Goal: Information Seeking & Learning: Learn about a topic

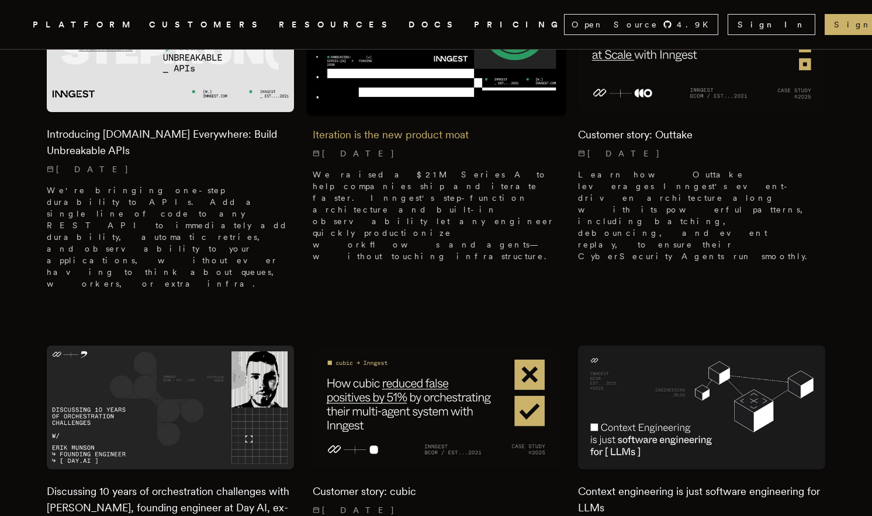
scroll to position [797, 0]
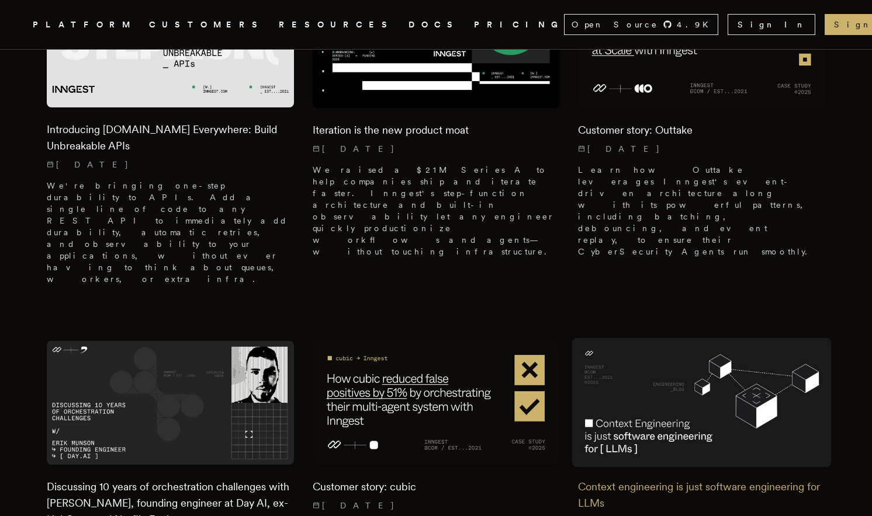
click at [680, 516] on p "8/21/2025" at bounding box center [701, 522] width 247 height 12
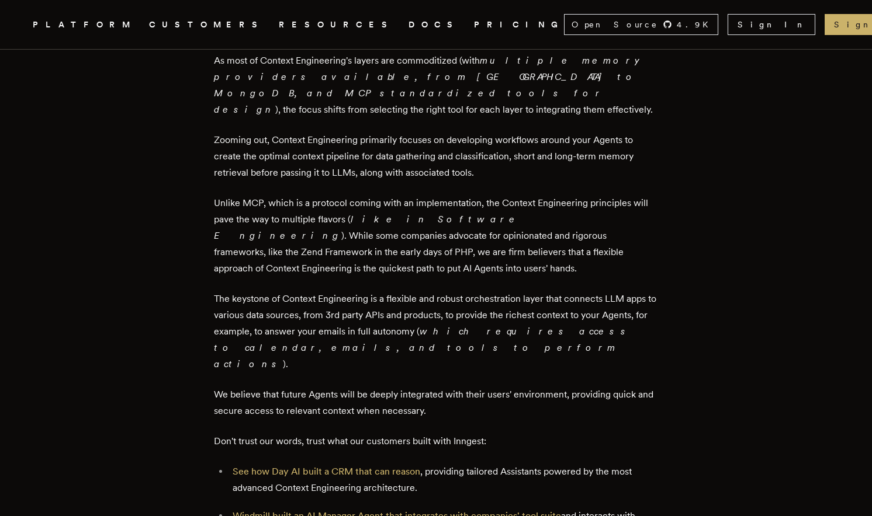
scroll to position [1765, 0]
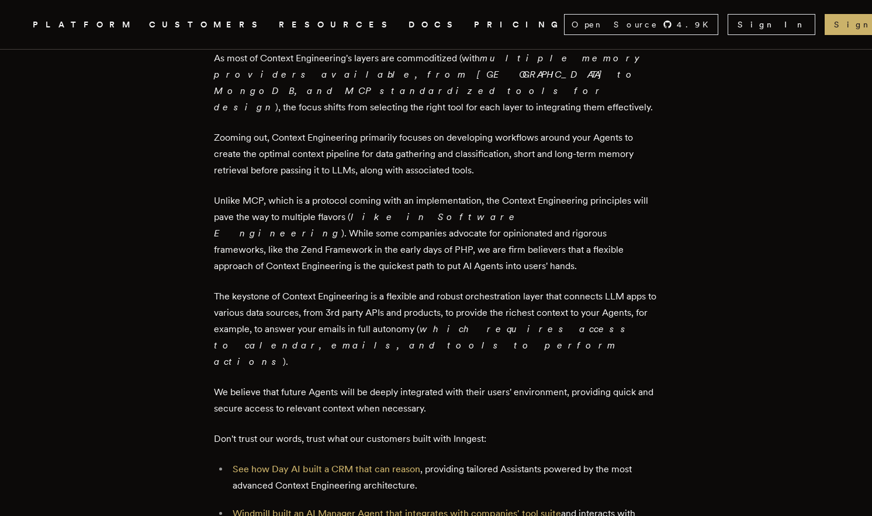
click at [424, 506] on p "Windmill built an AI Manager Agent that integrates with companies' tool suite a…" at bounding box center [445, 522] width 425 height 33
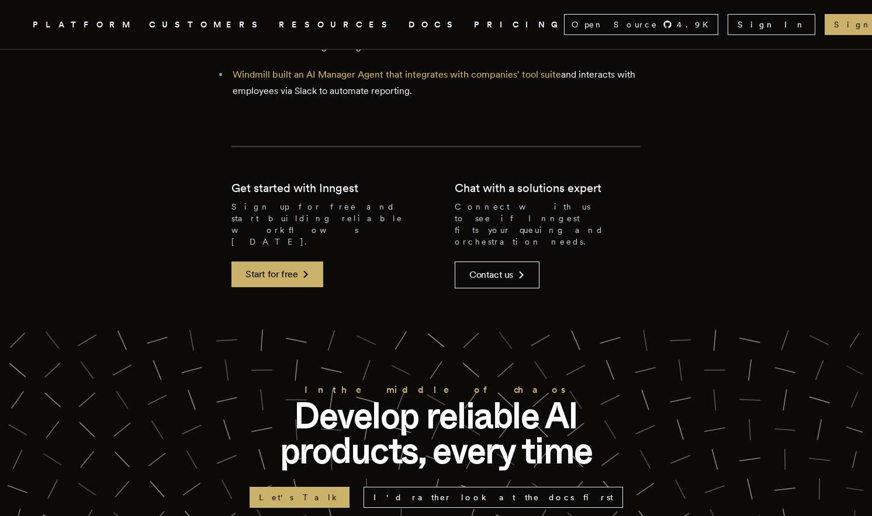
scroll to position [2271, 0]
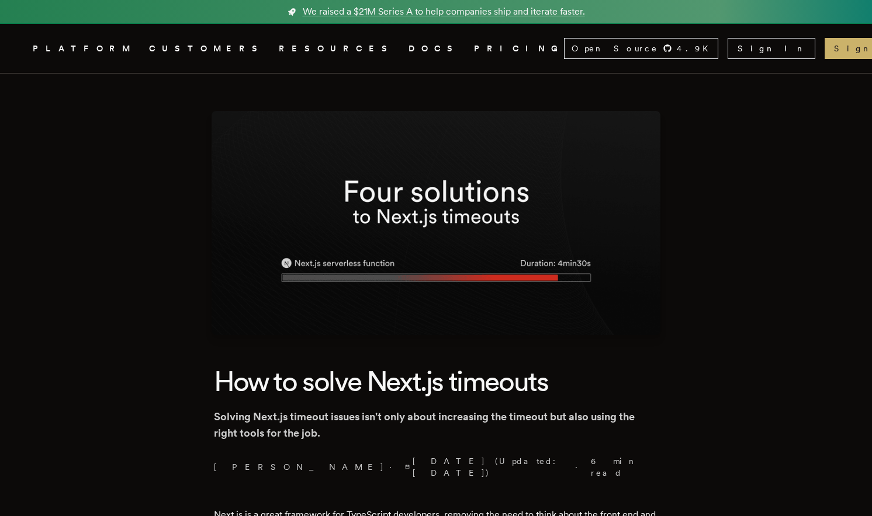
click at [408, 50] on link "DOCS" at bounding box center [433, 48] width 51 height 15
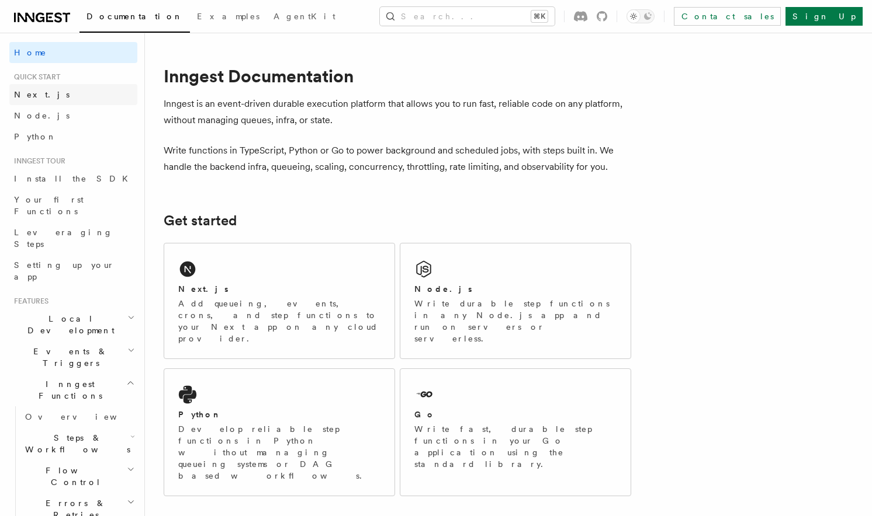
click at [39, 95] on span "Next.js" at bounding box center [42, 94] width 56 height 9
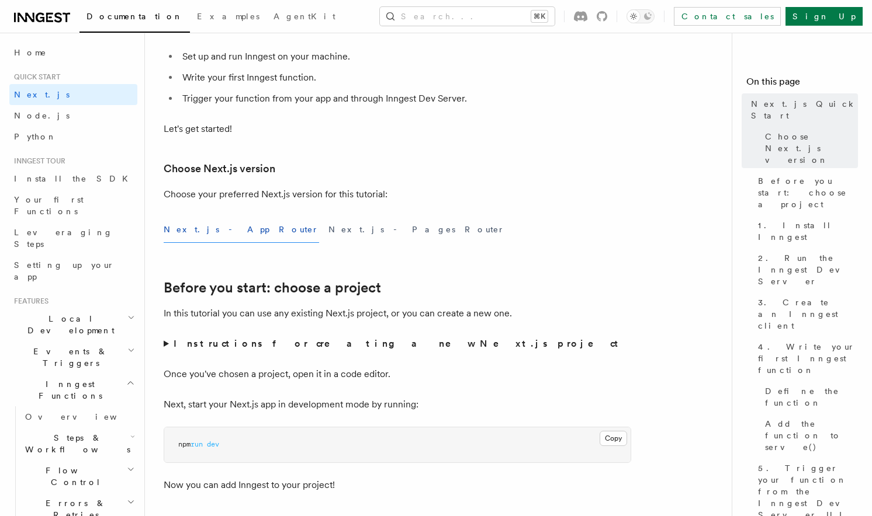
scroll to position [166, 0]
click at [32, 116] on span "Node.js" at bounding box center [42, 115] width 56 height 9
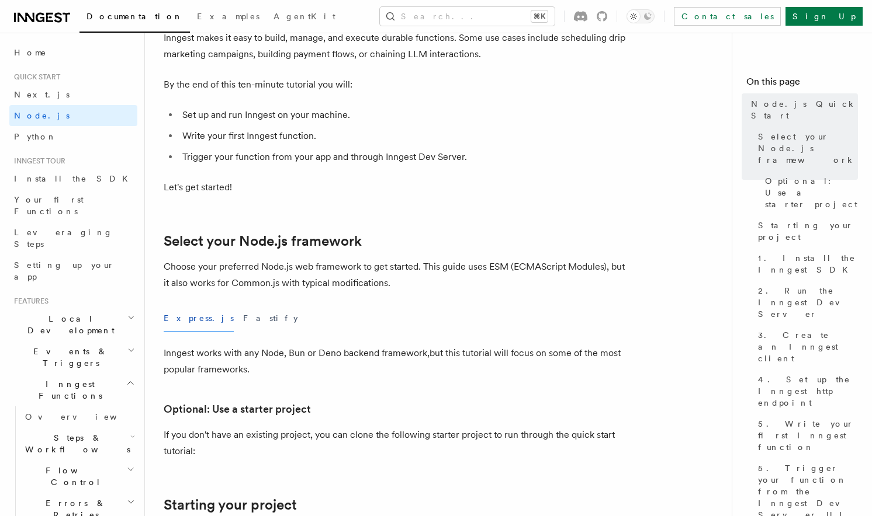
scroll to position [186, 0]
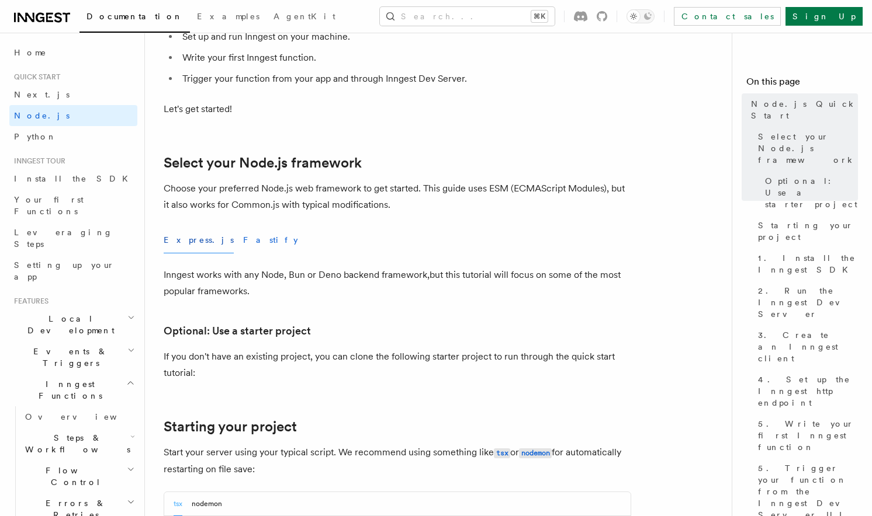
click at [243, 240] on button "Fastify" at bounding box center [270, 240] width 55 height 26
click at [188, 238] on button "Express.js" at bounding box center [199, 240] width 70 height 26
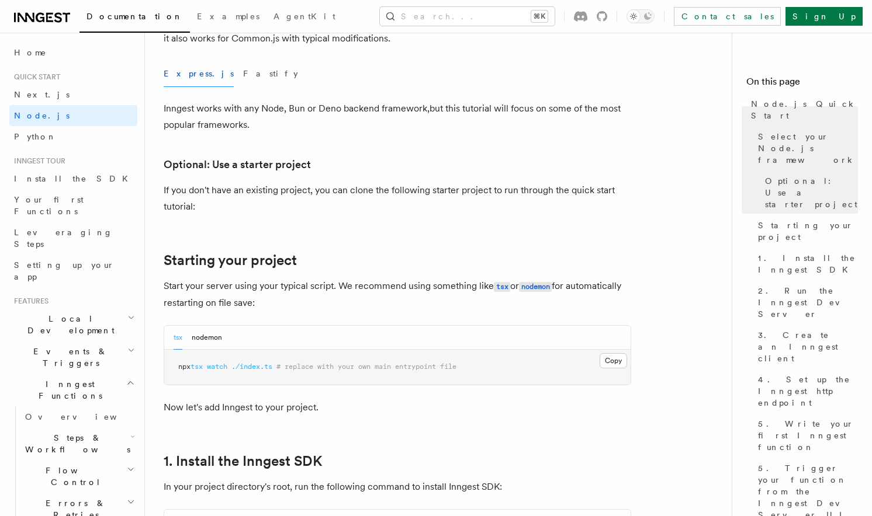
scroll to position [375, 0]
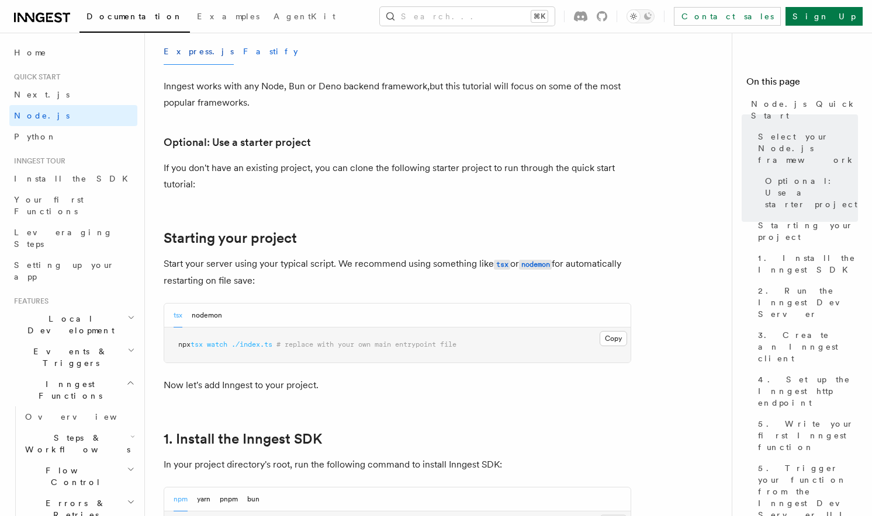
click at [243, 56] on button "Fastify" at bounding box center [270, 52] width 55 height 26
click at [186, 54] on button "Express.js" at bounding box center [199, 52] width 70 height 26
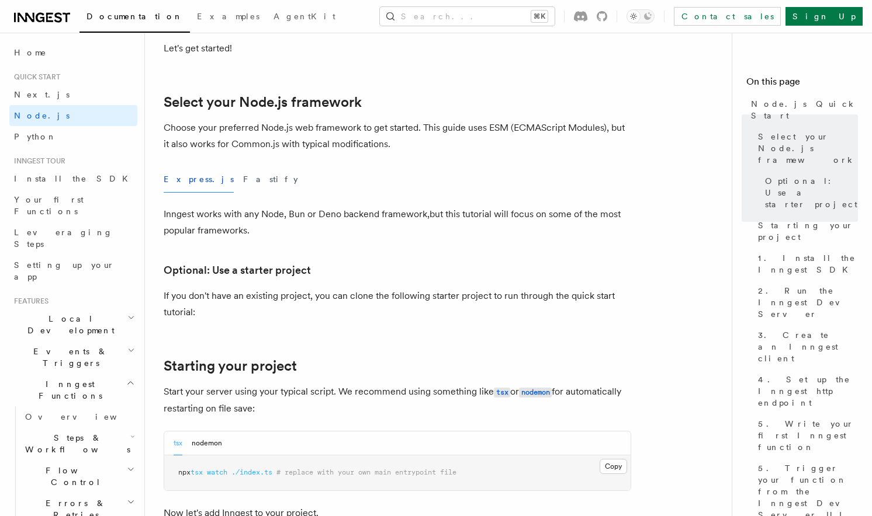
scroll to position [223, 0]
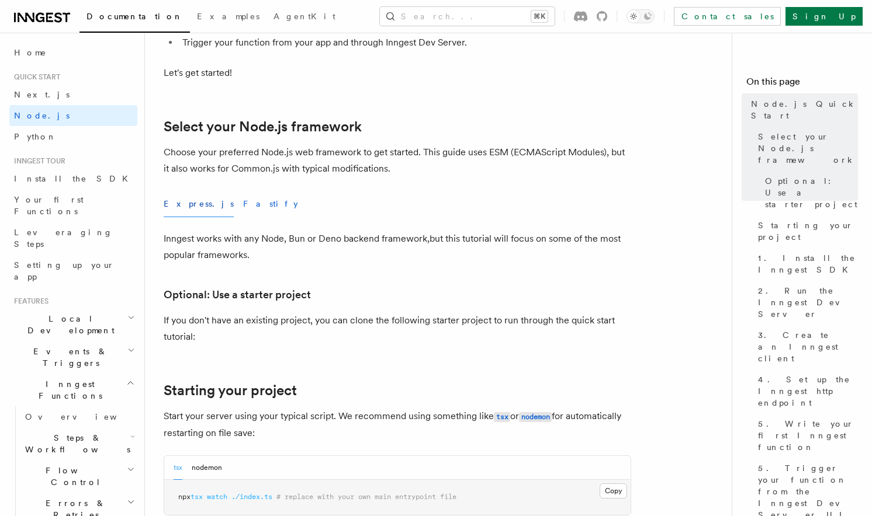
click at [243, 204] on button "Fastify" at bounding box center [270, 204] width 55 height 26
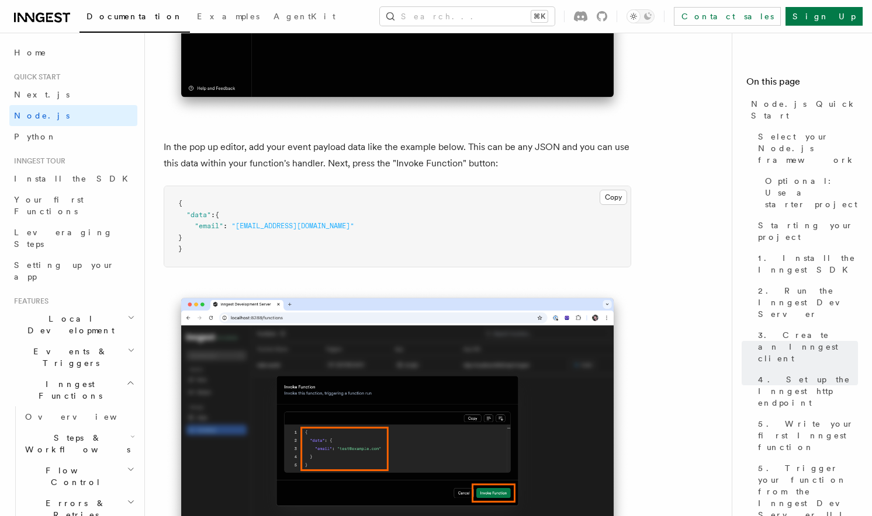
scroll to position [3638, 0]
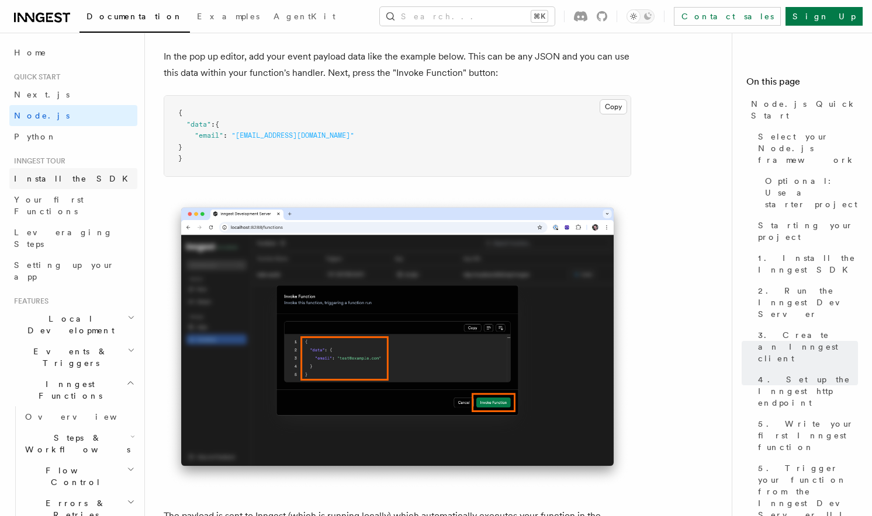
click at [66, 173] on span "Install the SDK" at bounding box center [74, 179] width 121 height 12
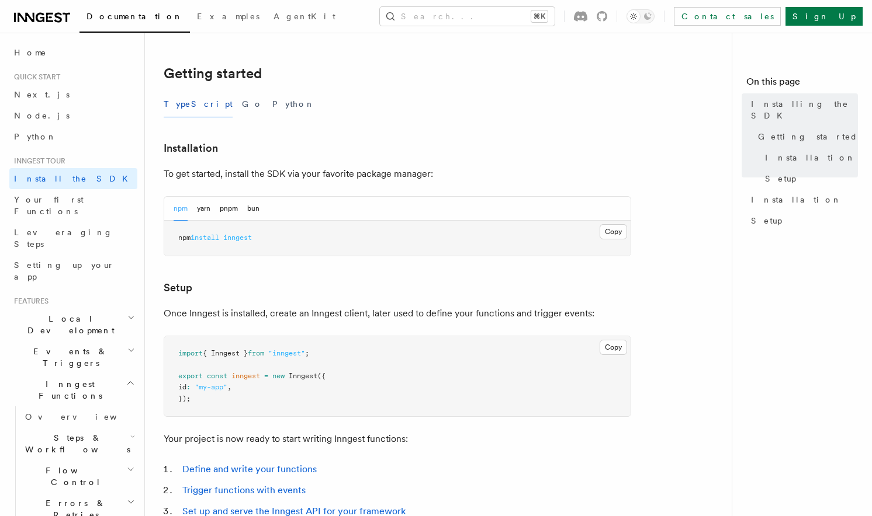
scroll to position [225, 0]
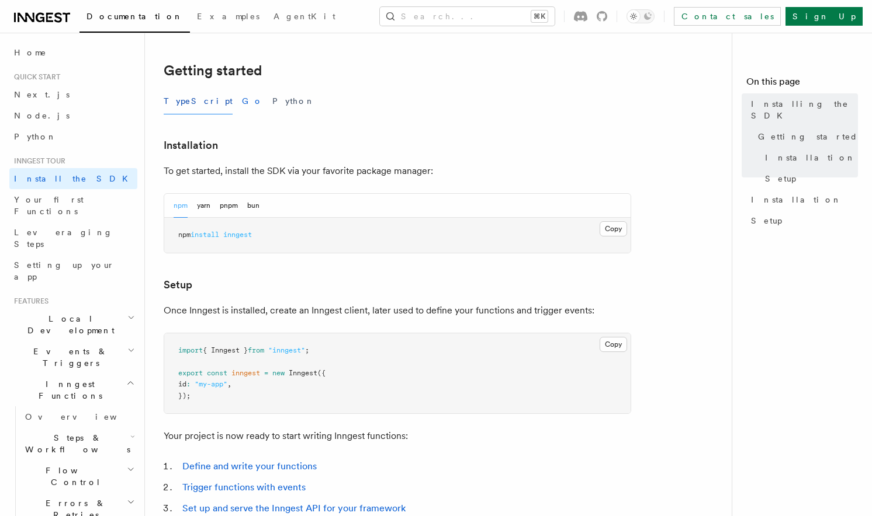
click at [242, 102] on button "Go" at bounding box center [252, 101] width 21 height 26
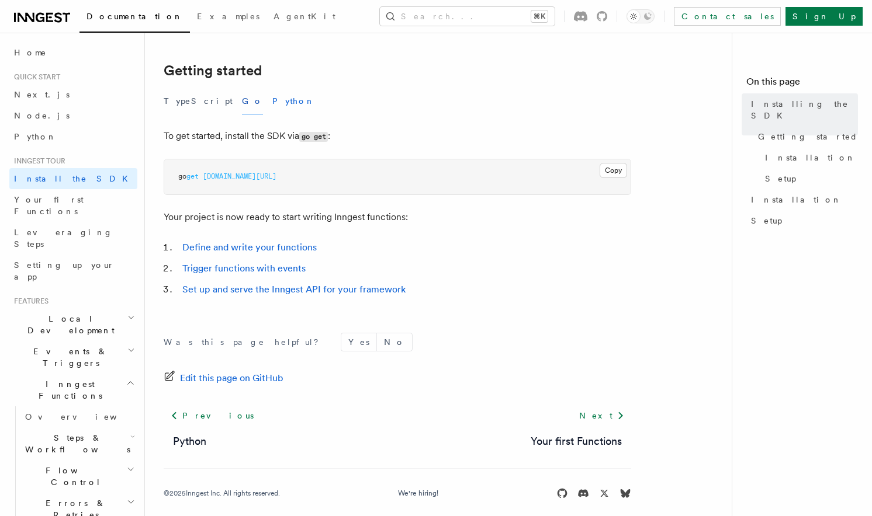
click at [272, 100] on button "Python" at bounding box center [293, 101] width 43 height 26
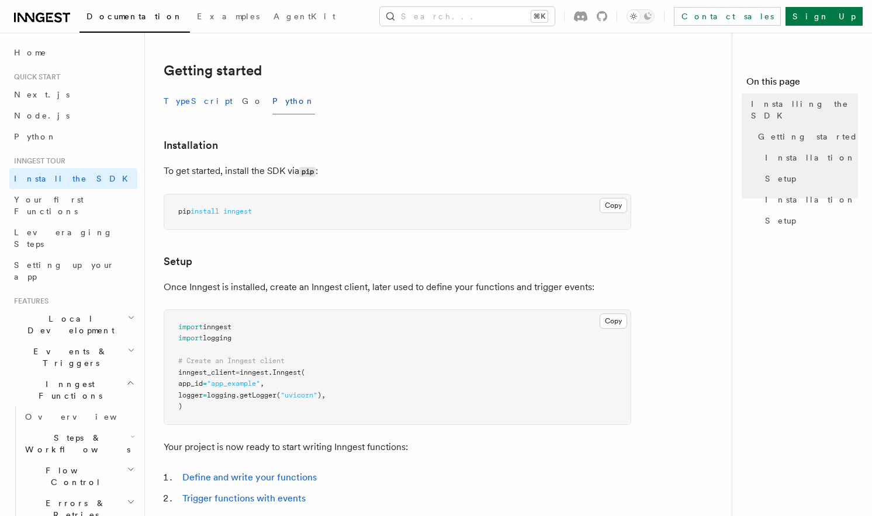
click at [185, 98] on button "TypeScript" at bounding box center [198, 101] width 69 height 26
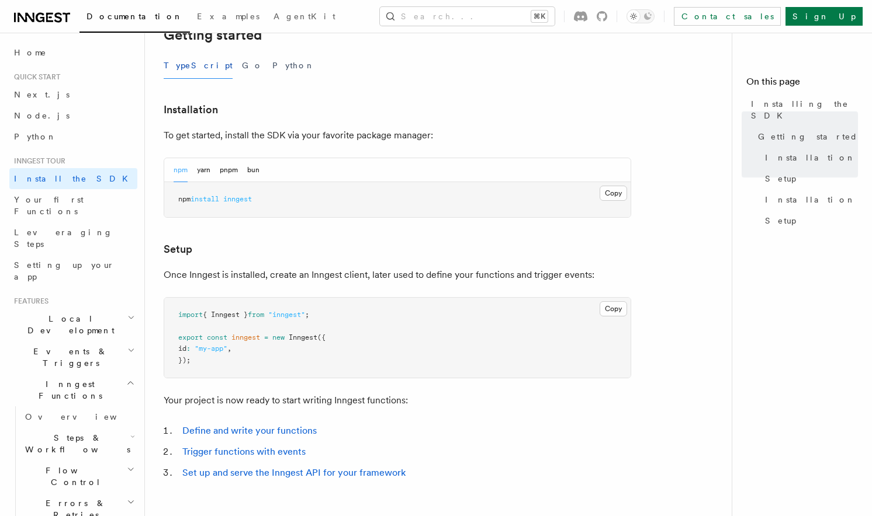
scroll to position [263, 0]
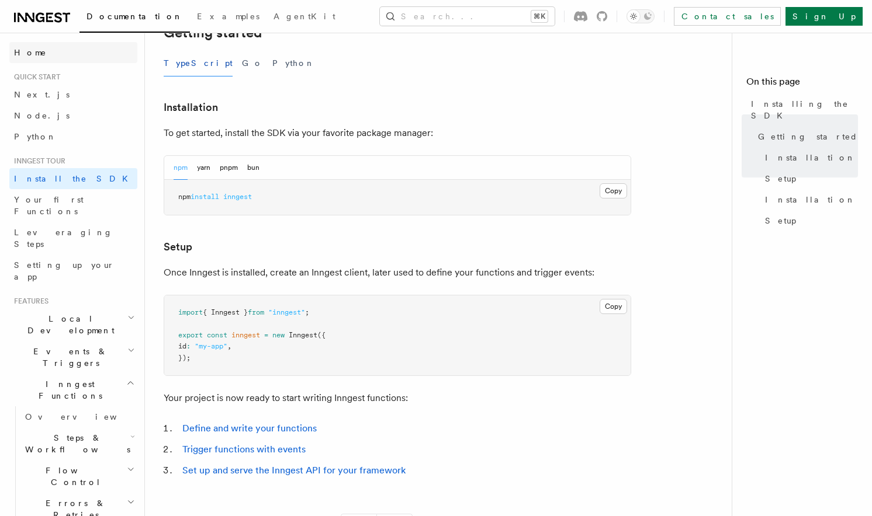
click at [40, 50] on link "Home" at bounding box center [73, 52] width 128 height 21
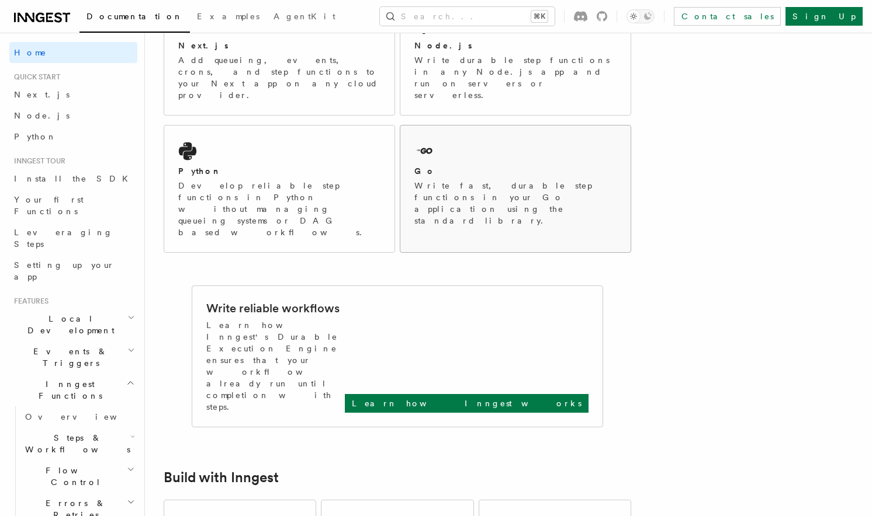
scroll to position [248, 0]
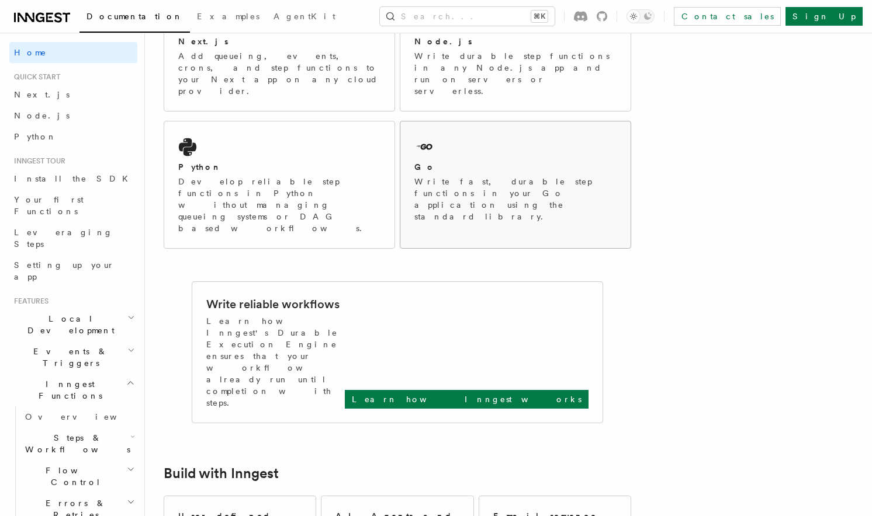
click at [516, 127] on div "Go Write fast, durable step functions in your Go application using the standard…" at bounding box center [515, 179] width 230 height 115
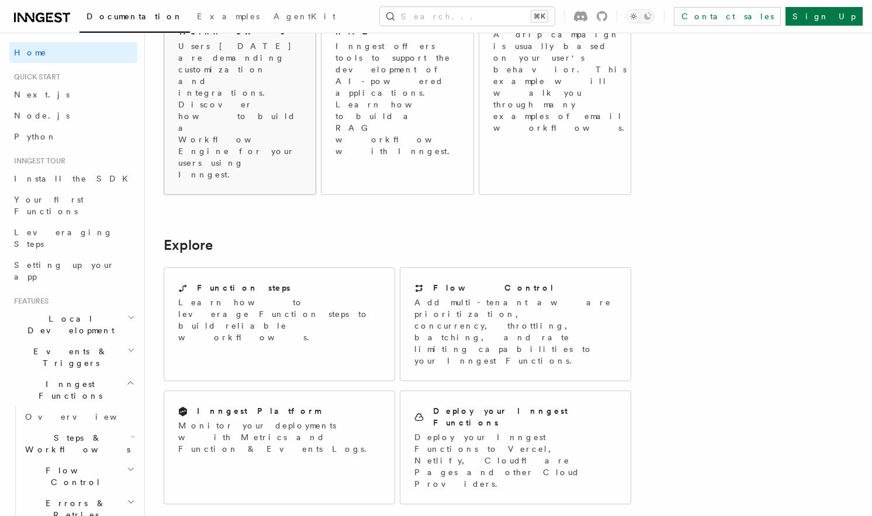
scroll to position [744, 0]
click at [457, 432] on p "Deploy your Inngest Functions to Vercel, Netlify, Cloudflare Pages and other Cl…" at bounding box center [515, 461] width 202 height 58
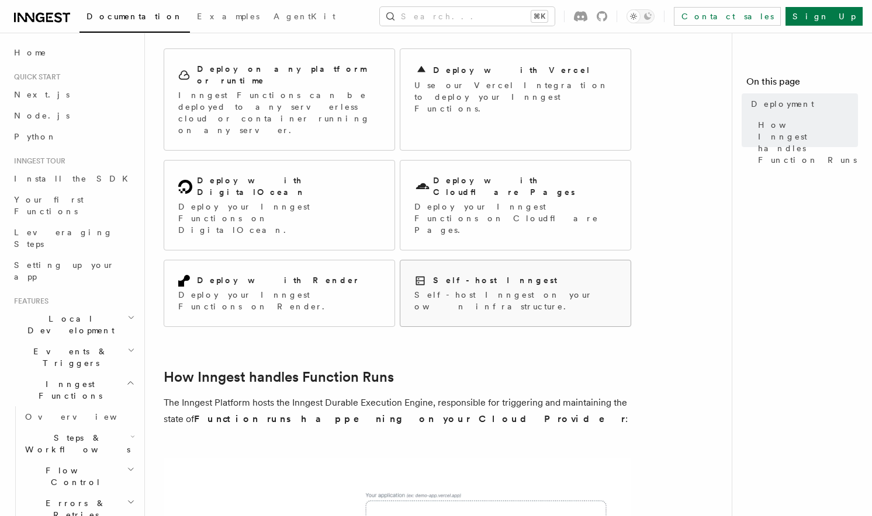
scroll to position [110, 0]
click at [505, 275] on div "Self-host Inngest" at bounding box center [515, 281] width 202 height 12
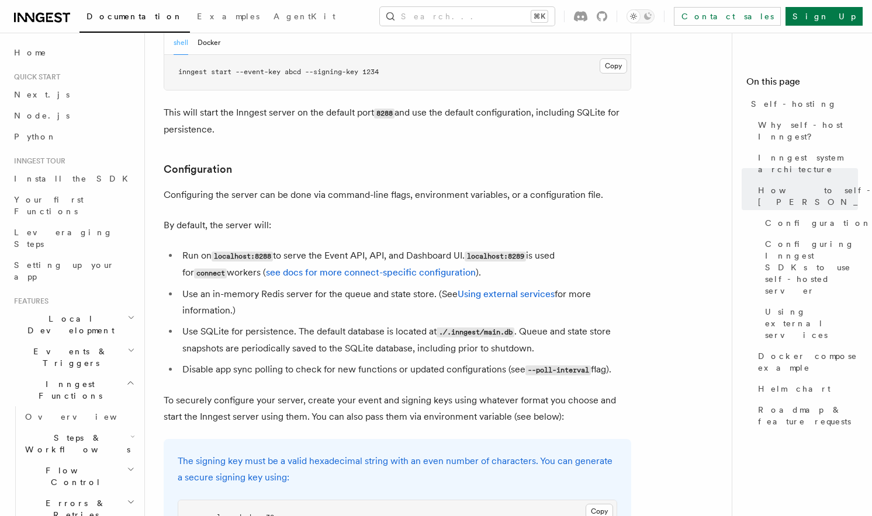
scroll to position [1464, 0]
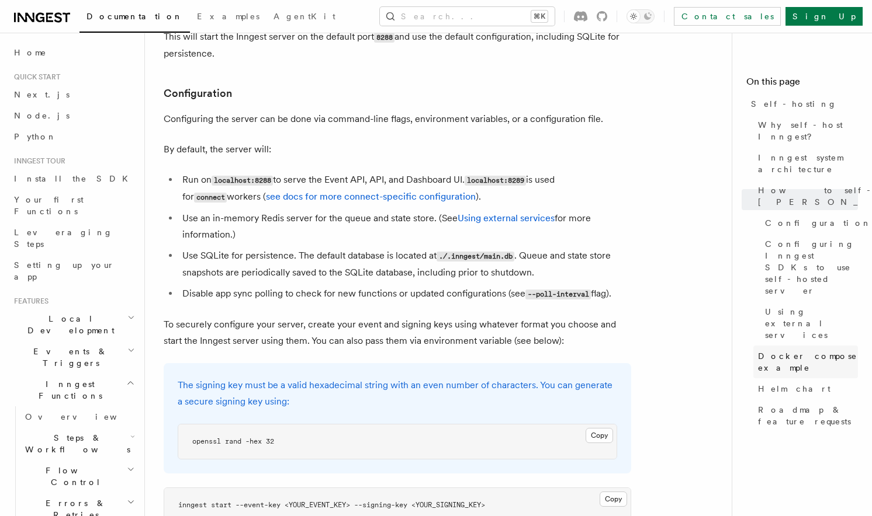
click at [787, 351] on span "Docker compose example" at bounding box center [808, 362] width 100 height 23
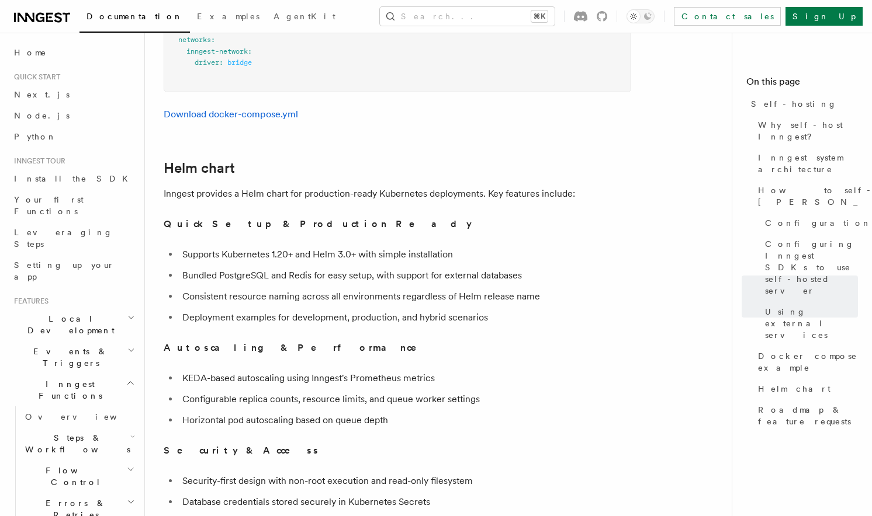
scroll to position [3904, 0]
click at [787, 400] on link "Roadmap & feature requests" at bounding box center [805, 416] width 105 height 33
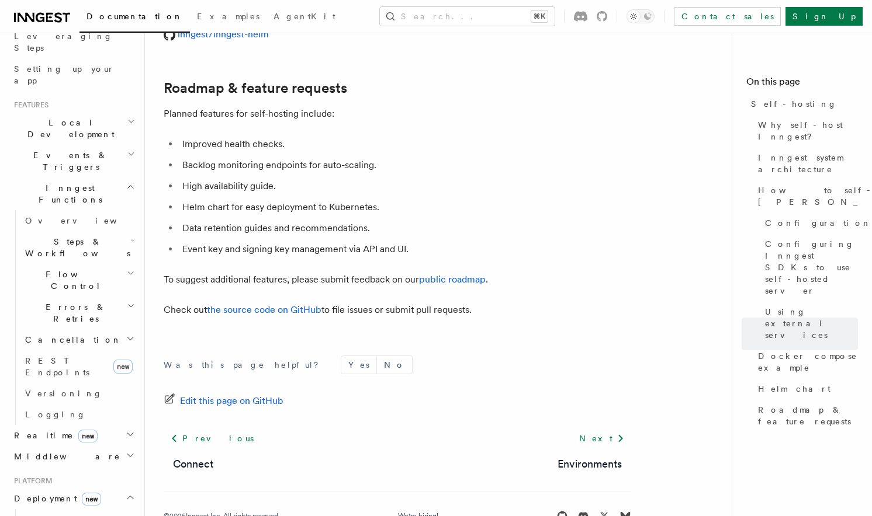
scroll to position [420, 0]
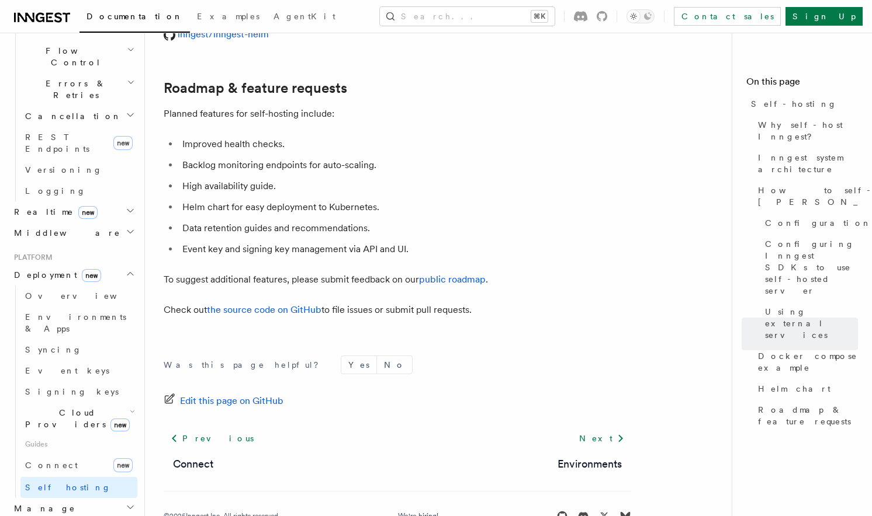
click at [46, 407] on span "Cloud Providers new" at bounding box center [74, 418] width 109 height 23
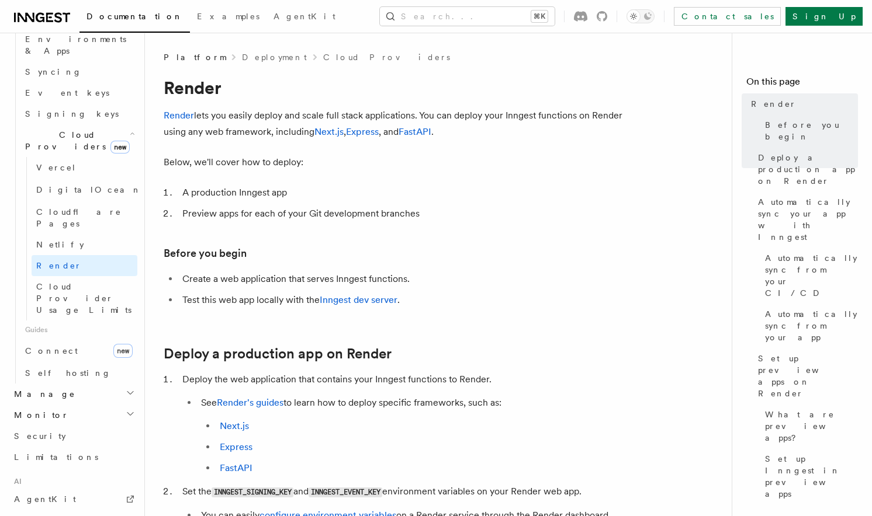
scroll to position [699, 0]
click at [126, 388] on icon "button" at bounding box center [130, 392] width 9 height 9
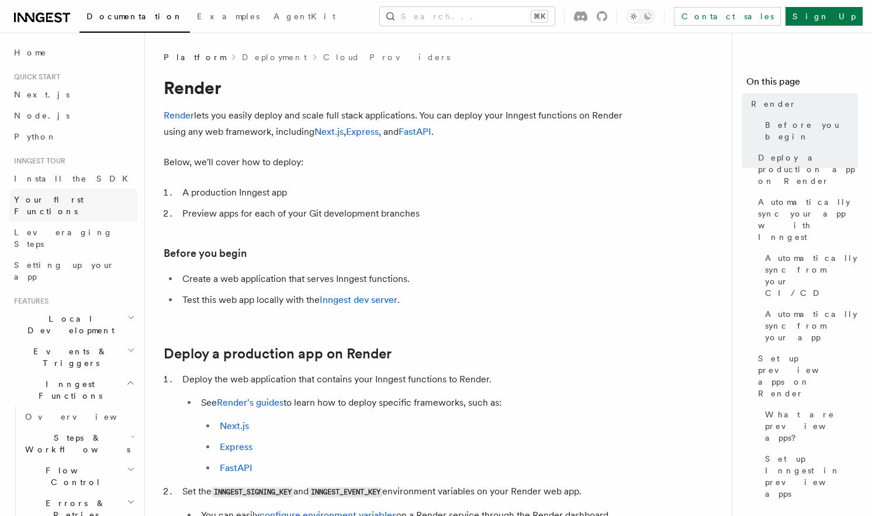
click at [60, 198] on span "Your first Functions" at bounding box center [49, 205] width 70 height 21
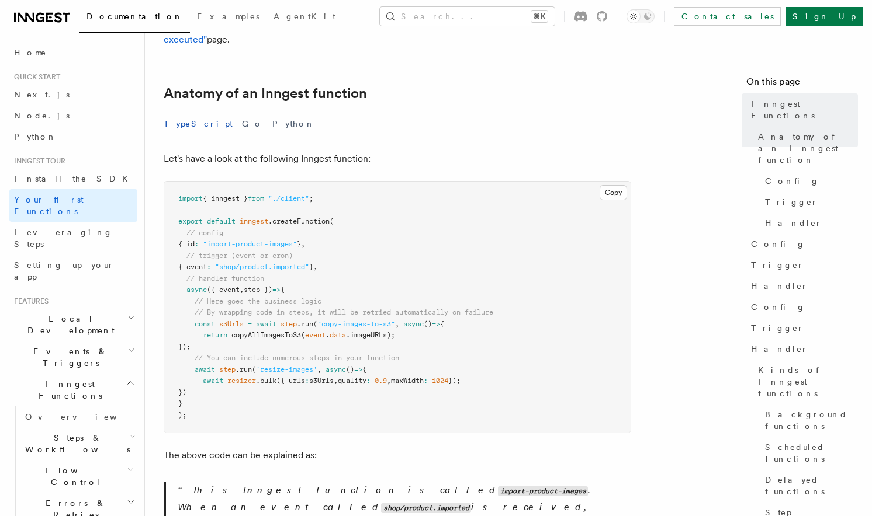
scroll to position [219, 0]
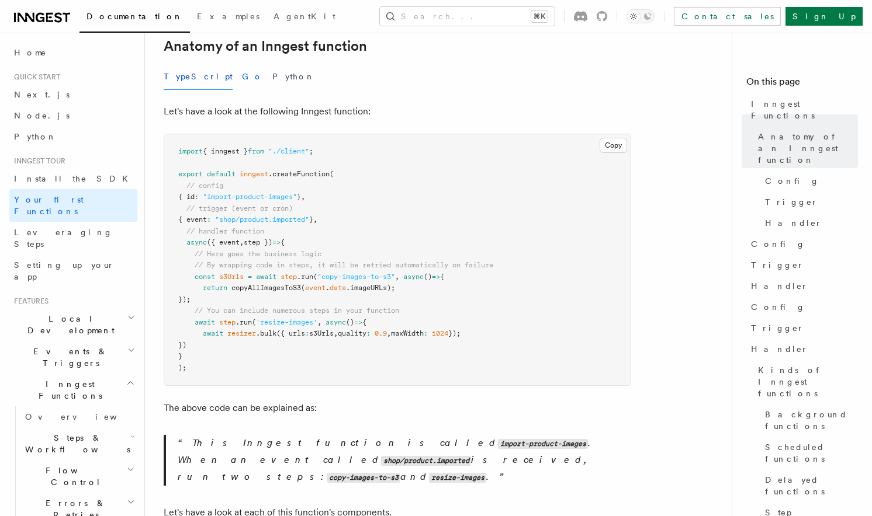
click at [242, 64] on button "Go" at bounding box center [252, 77] width 21 height 26
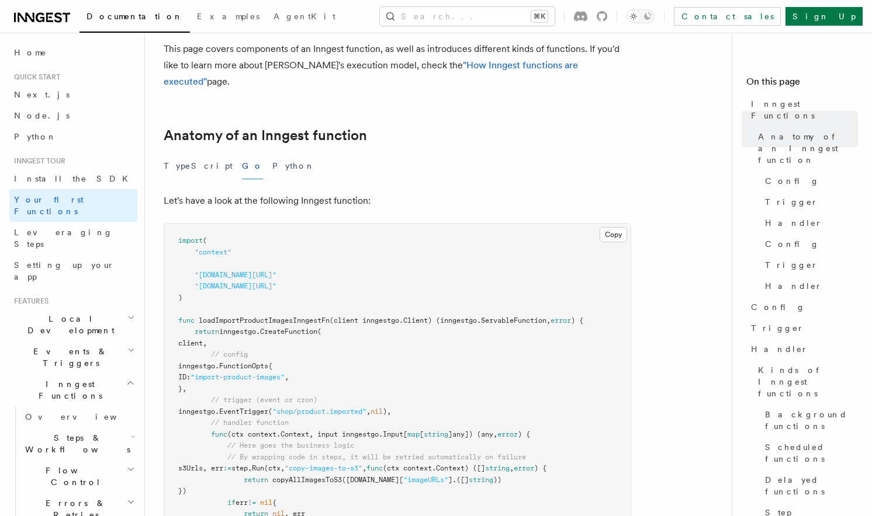
scroll to position [126, 0]
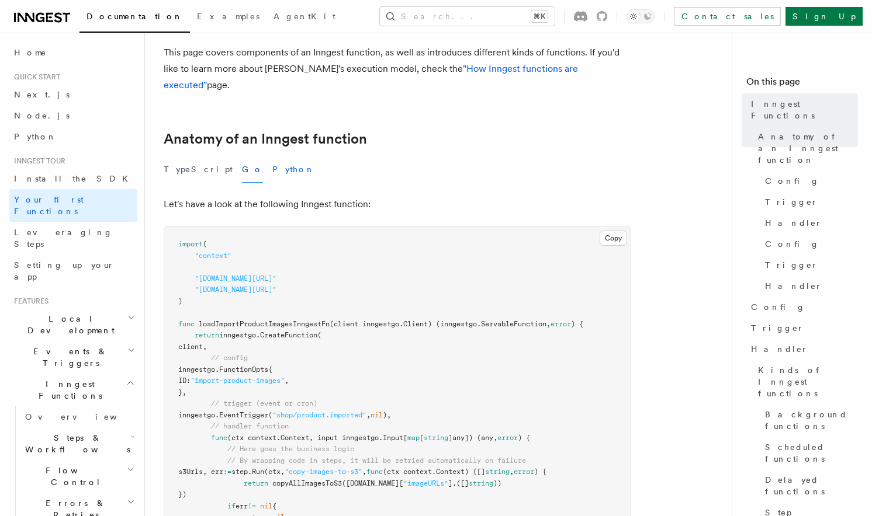
click at [272, 157] on button "Python" at bounding box center [293, 170] width 43 height 26
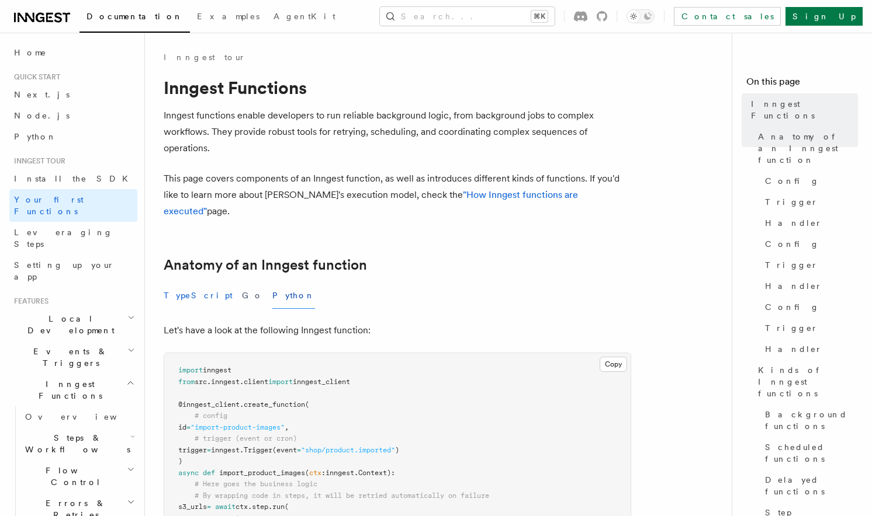
click at [182, 283] on button "TypeScript" at bounding box center [198, 296] width 69 height 26
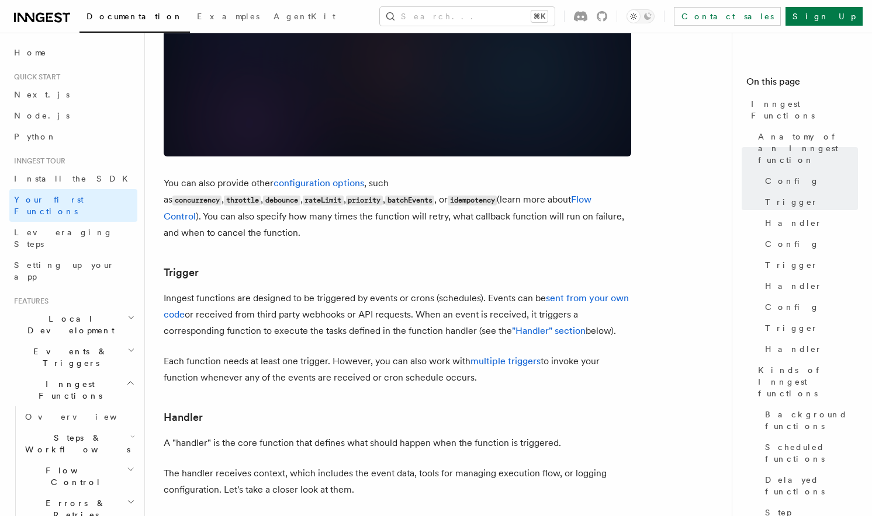
scroll to position [1266, 0]
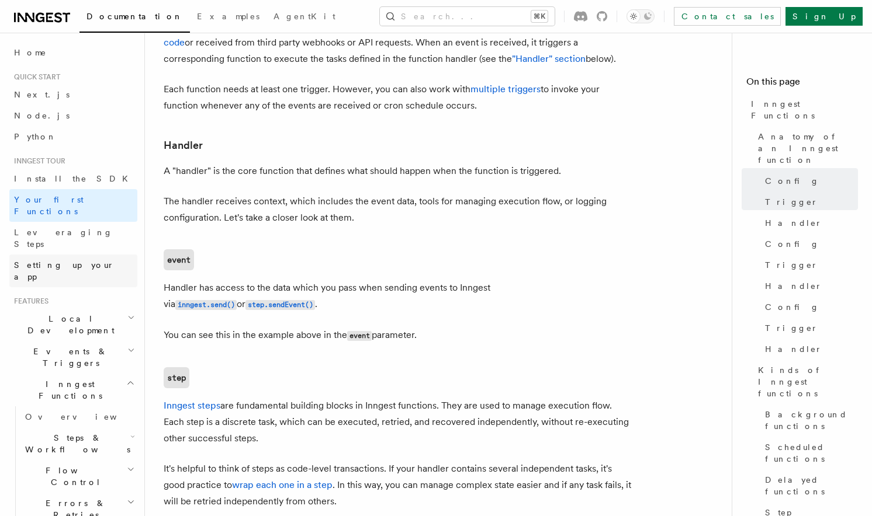
click at [46, 261] on span "Setting up your app" at bounding box center [64, 271] width 100 height 21
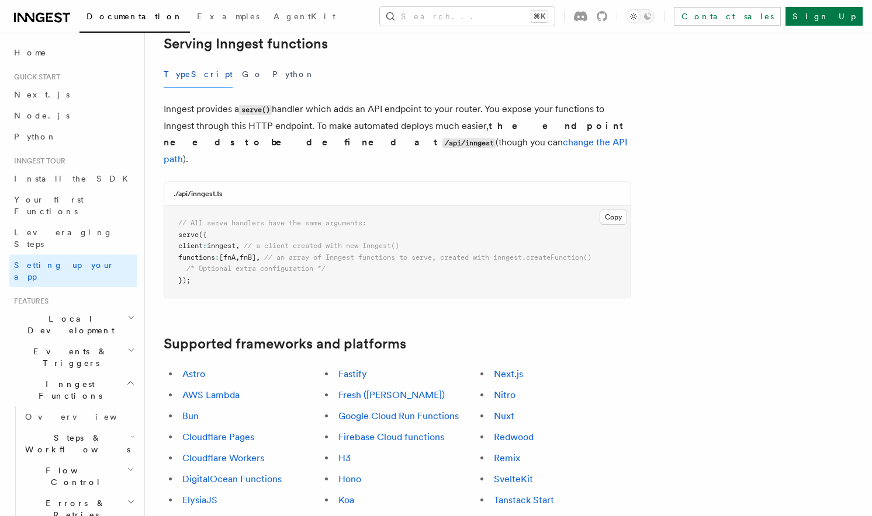
scroll to position [437, 0]
click at [127, 313] on icon "button" at bounding box center [131, 317] width 8 height 9
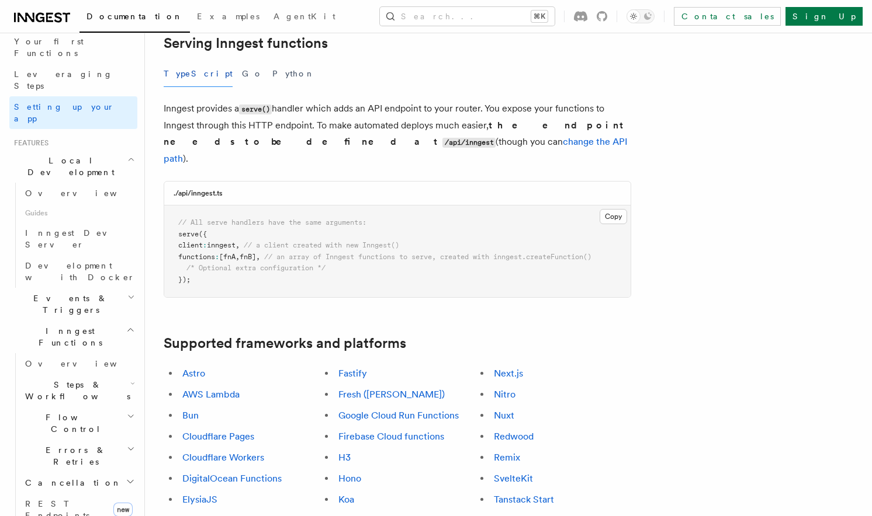
scroll to position [175, 0]
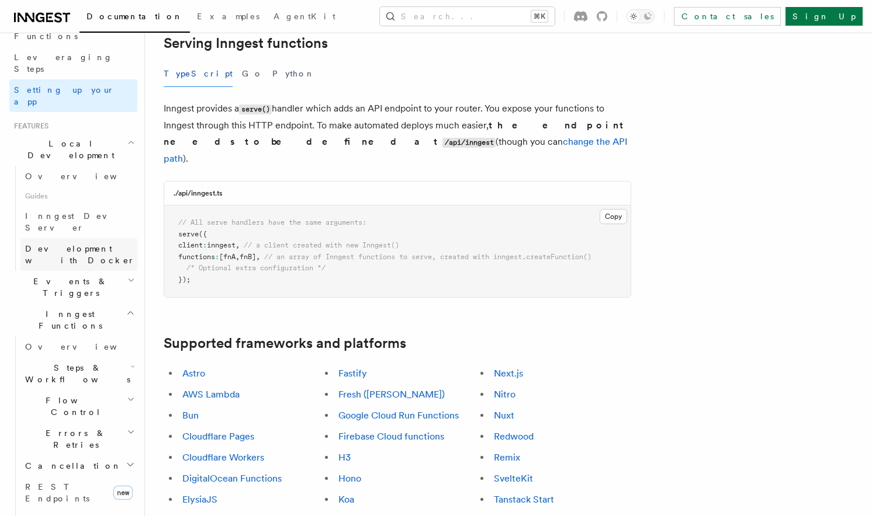
click at [113, 244] on span "Development with Docker" at bounding box center [80, 254] width 110 height 21
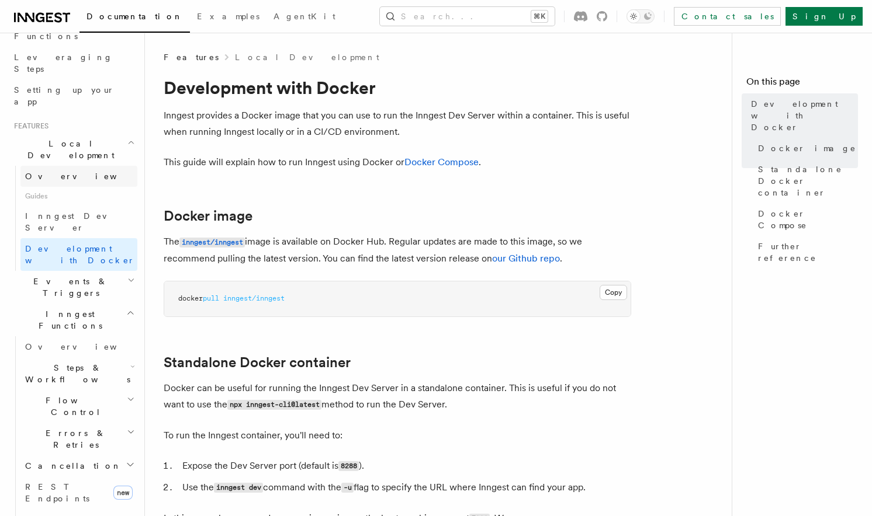
click at [40, 171] on span "Overview" at bounding box center [85, 177] width 120 height 12
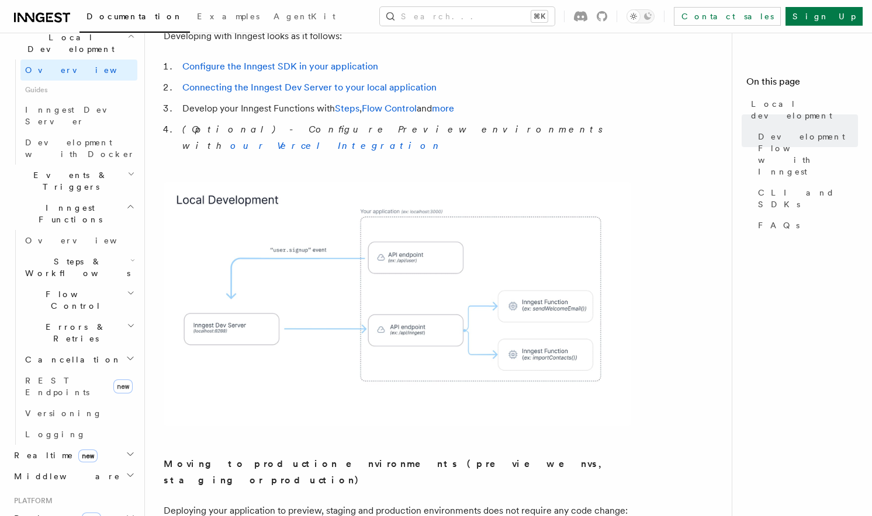
scroll to position [306, 0]
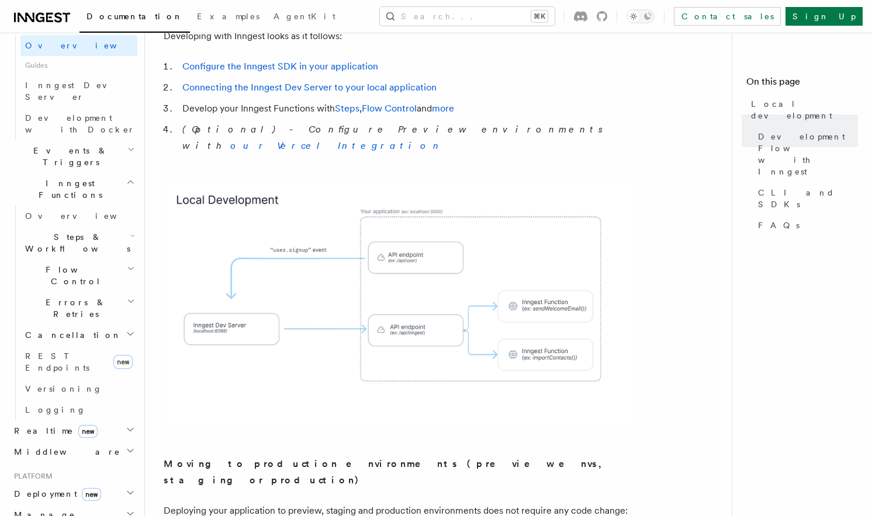
click at [126, 178] on icon "button" at bounding box center [130, 182] width 9 height 9
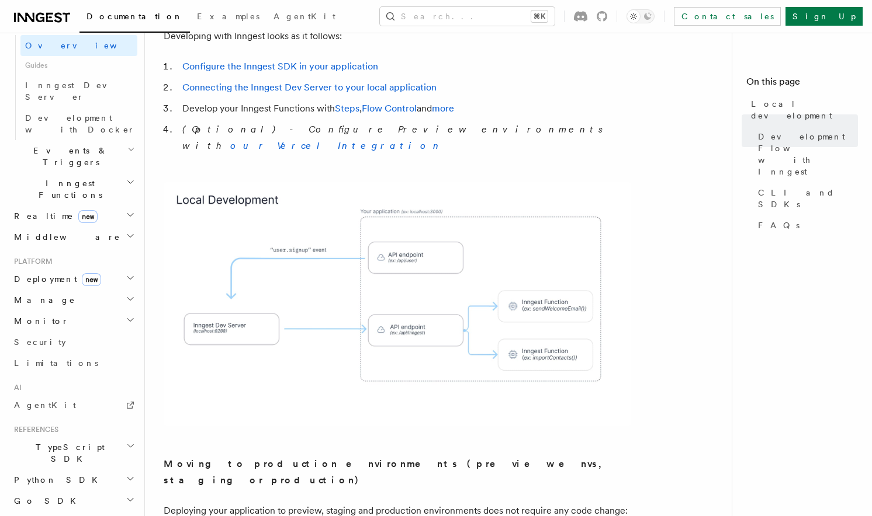
click at [126, 210] on icon "button" at bounding box center [130, 214] width 9 height 9
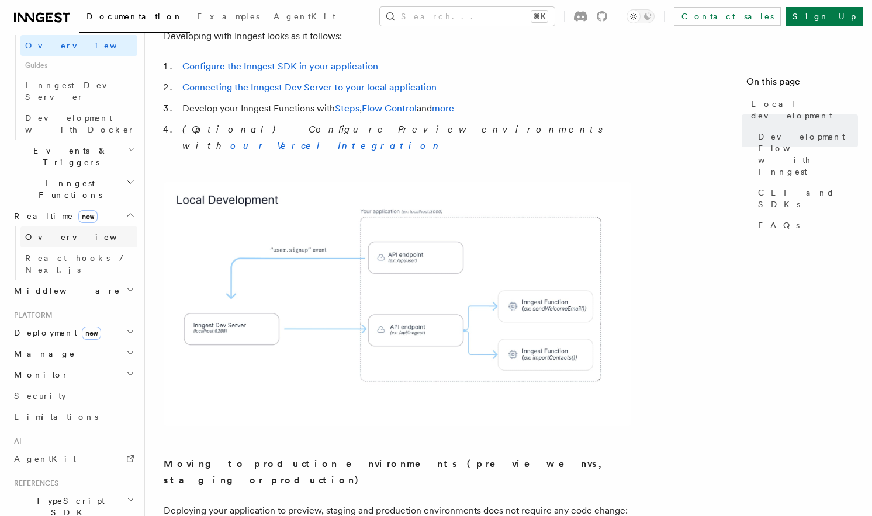
click at [51, 233] on span "Overview" at bounding box center [85, 237] width 120 height 9
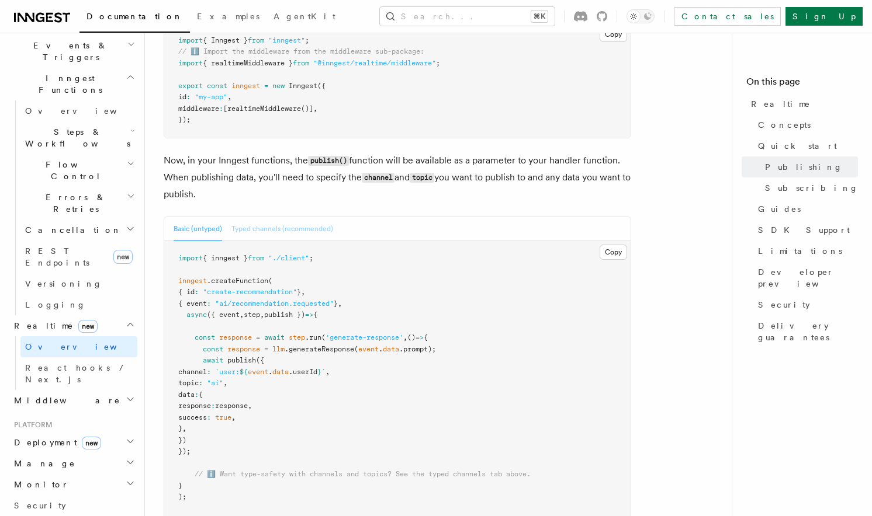
scroll to position [886, 0]
click at [300, 229] on button "Typed channels (recommended)" at bounding box center [282, 228] width 102 height 24
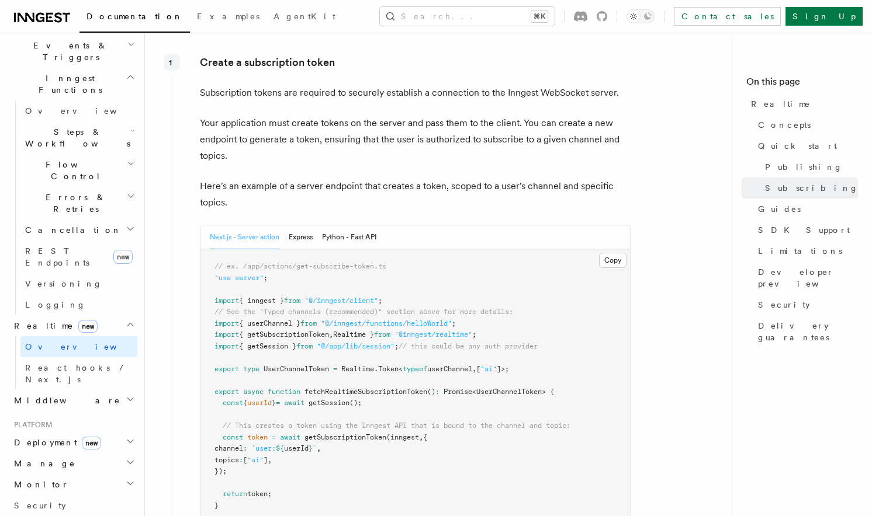
scroll to position [1815, 0]
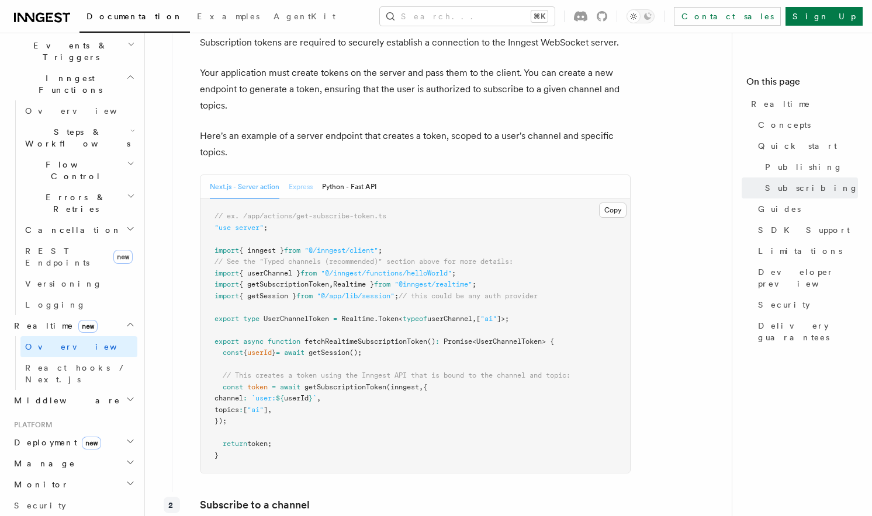
click at [306, 182] on button "Express" at bounding box center [301, 187] width 24 height 24
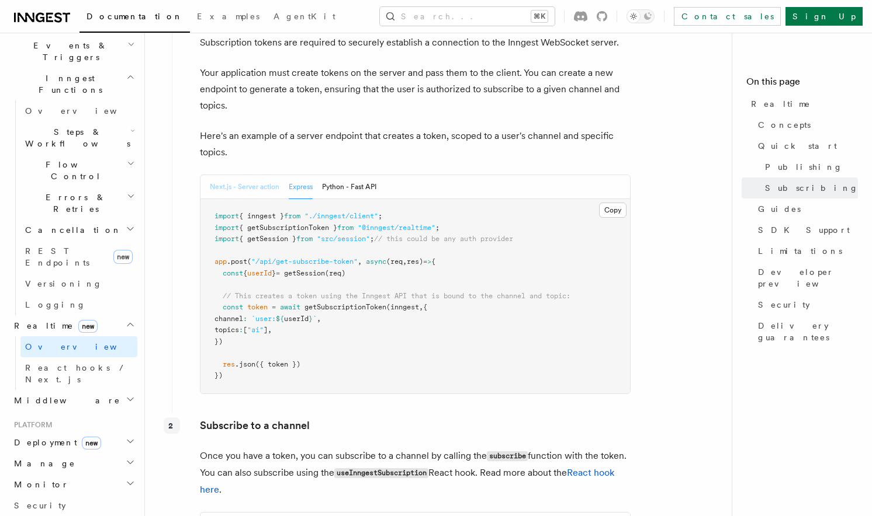
click at [234, 185] on button "Next.js - Server action" at bounding box center [245, 187] width 70 height 24
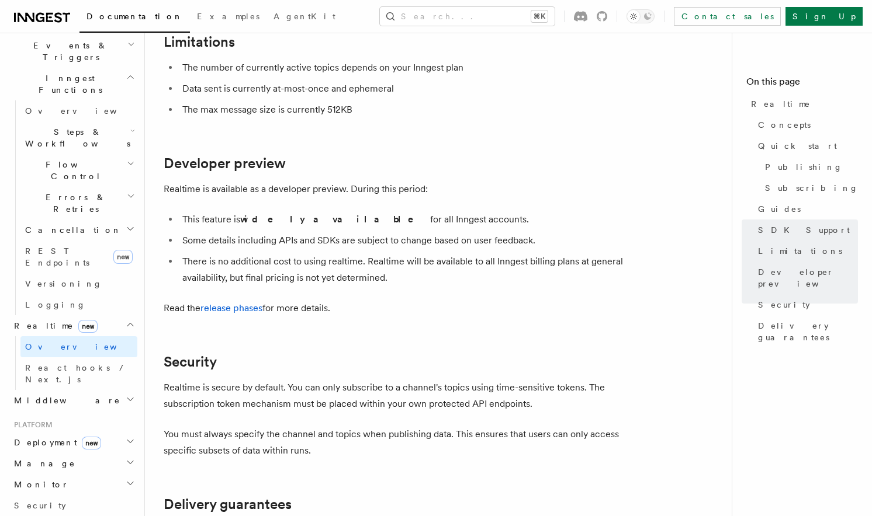
scroll to position [3355, 0]
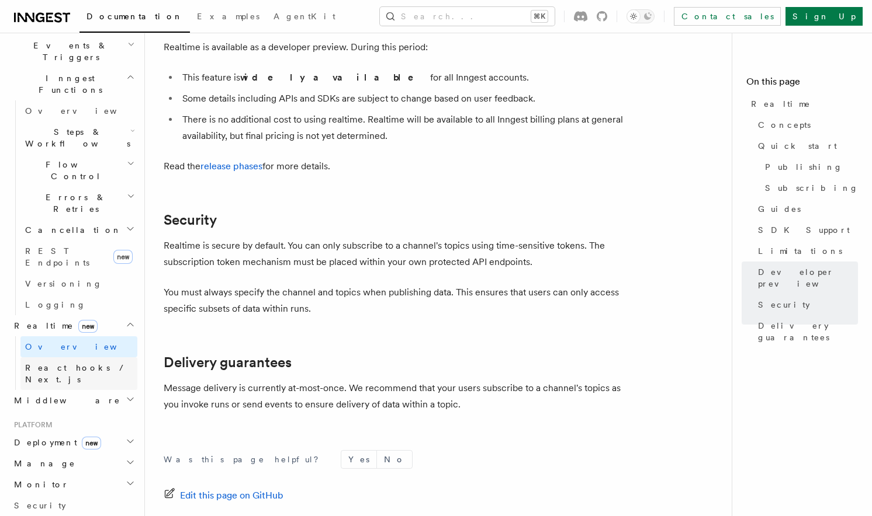
click at [72, 363] on span "React hooks / Next.js" at bounding box center [76, 373] width 103 height 21
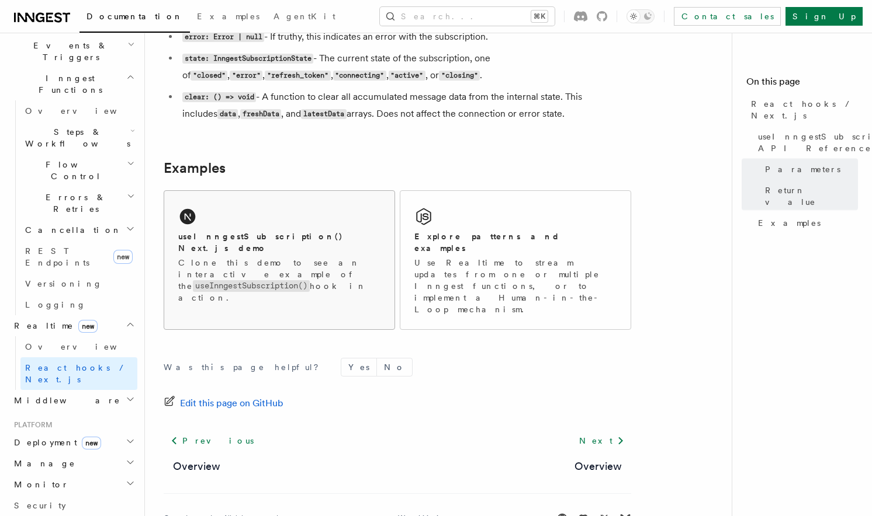
scroll to position [1130, 0]
click at [126, 395] on icon "button" at bounding box center [130, 399] width 9 height 9
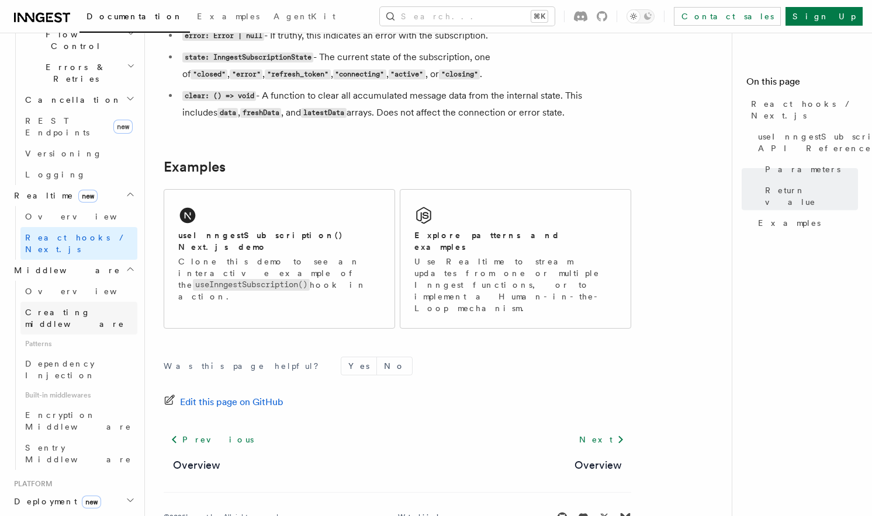
scroll to position [623, 0]
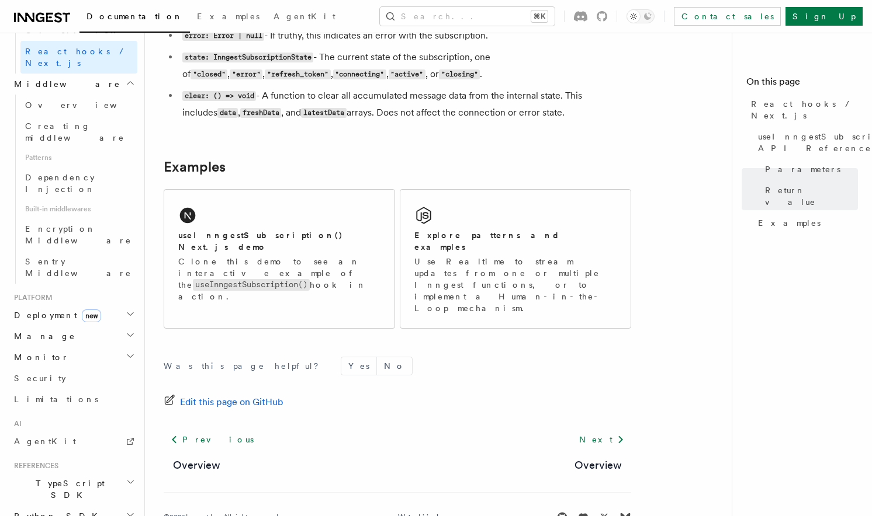
click at [112, 305] on h2 "Deployment new" at bounding box center [73, 315] width 128 height 21
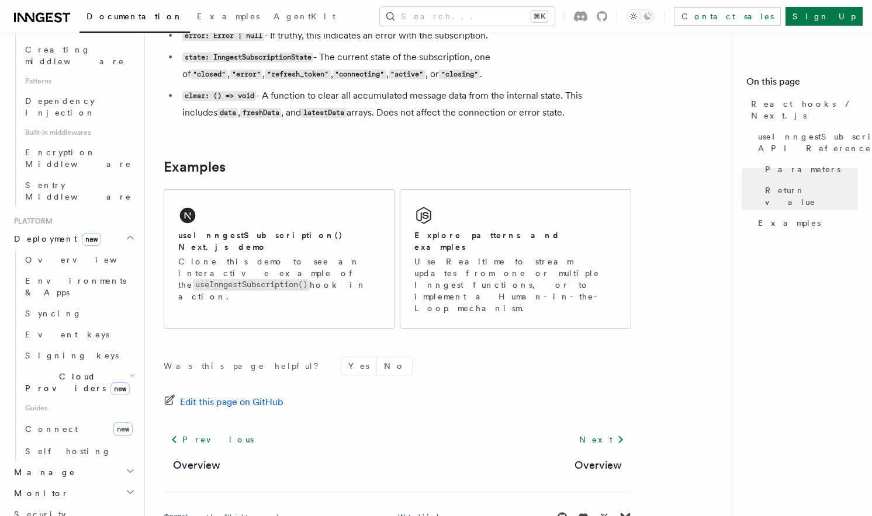
scroll to position [733, 0]
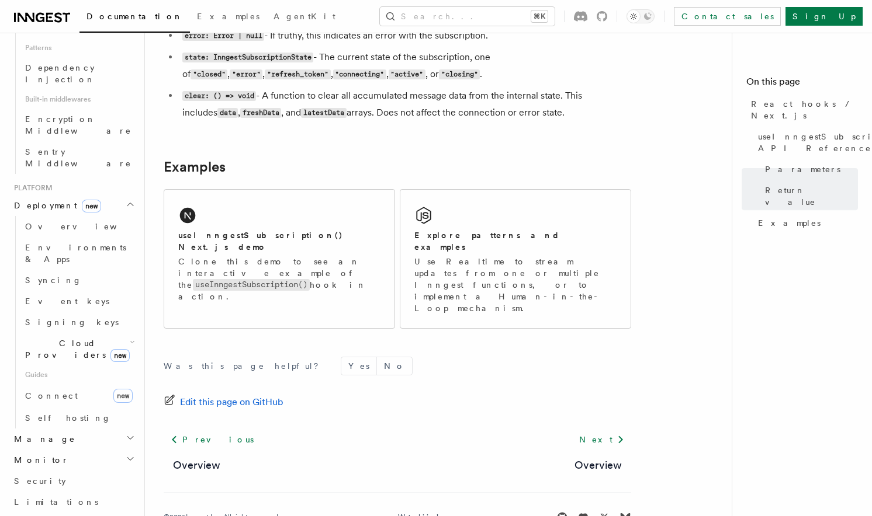
click at [130, 338] on icon "button" at bounding box center [132, 342] width 5 height 9
click at [72, 366] on link "Vercel" at bounding box center [85, 376] width 106 height 21
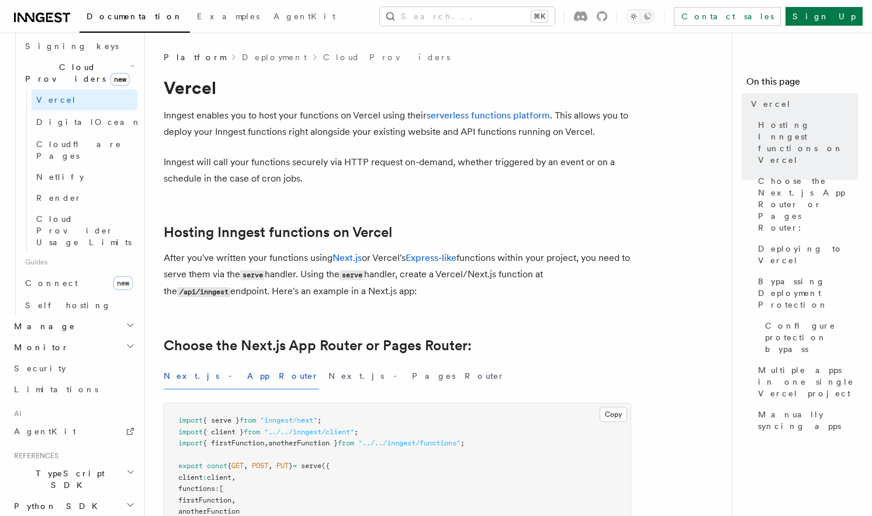
scroll to position [771, 0]
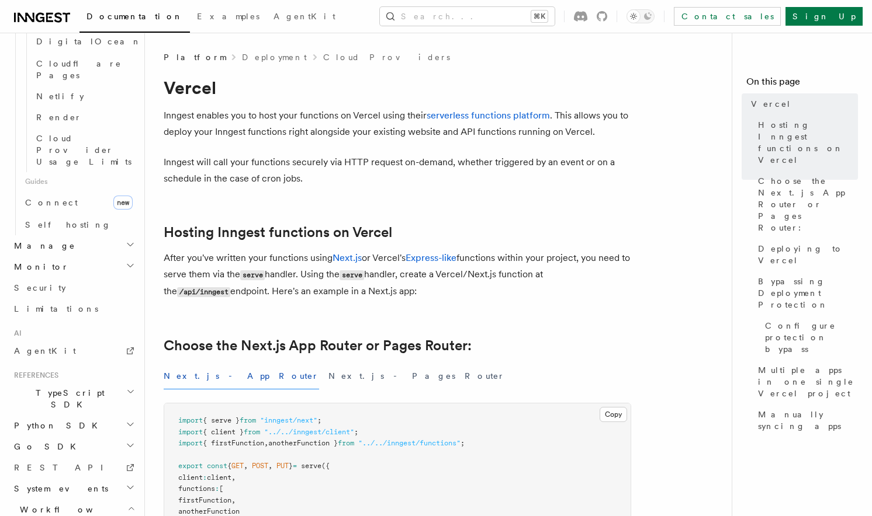
scroll to position [876, 0]
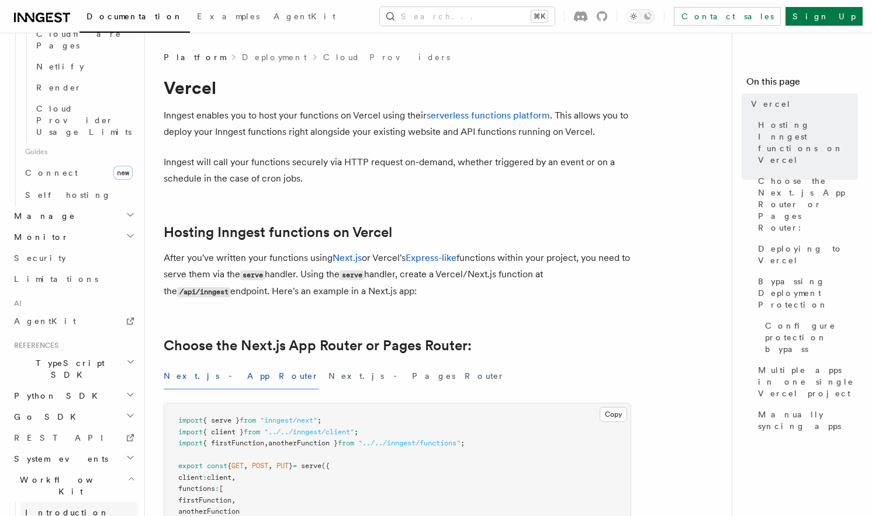
click at [50, 507] on span "Introduction" at bounding box center [67, 513] width 84 height 12
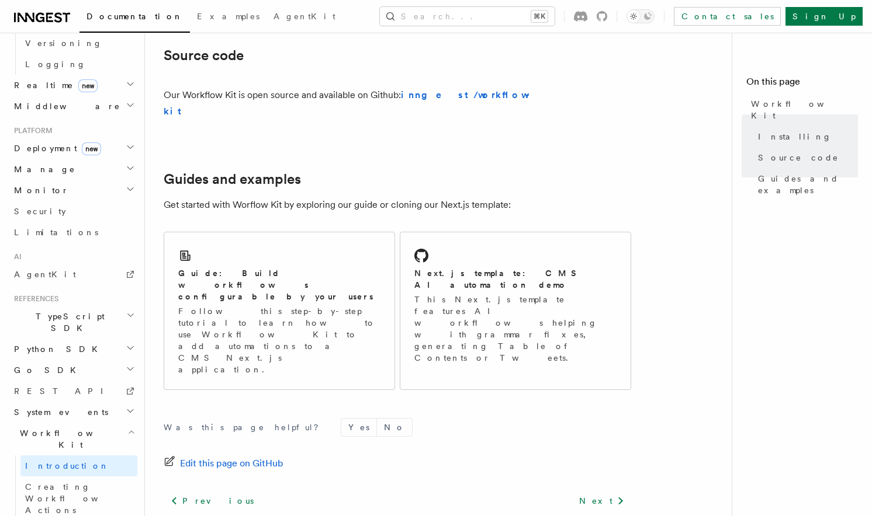
scroll to position [725, 0]
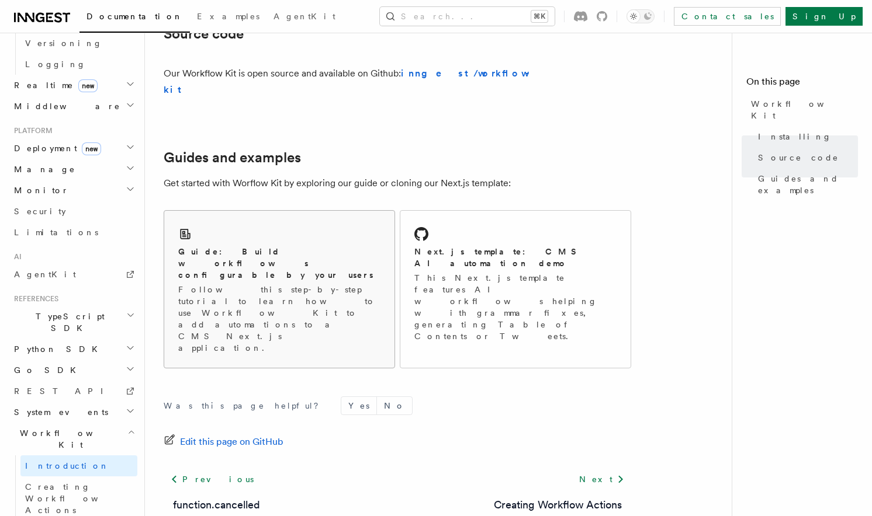
click at [320, 284] on p "Follow this step-by-step tutorial to learn how to use Workflow Kit to add autom…" at bounding box center [279, 319] width 202 height 70
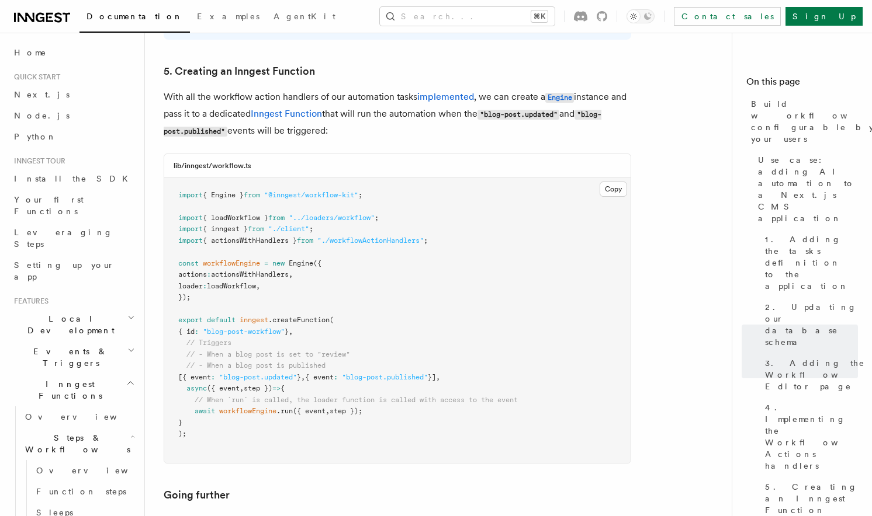
scroll to position [5226, 0]
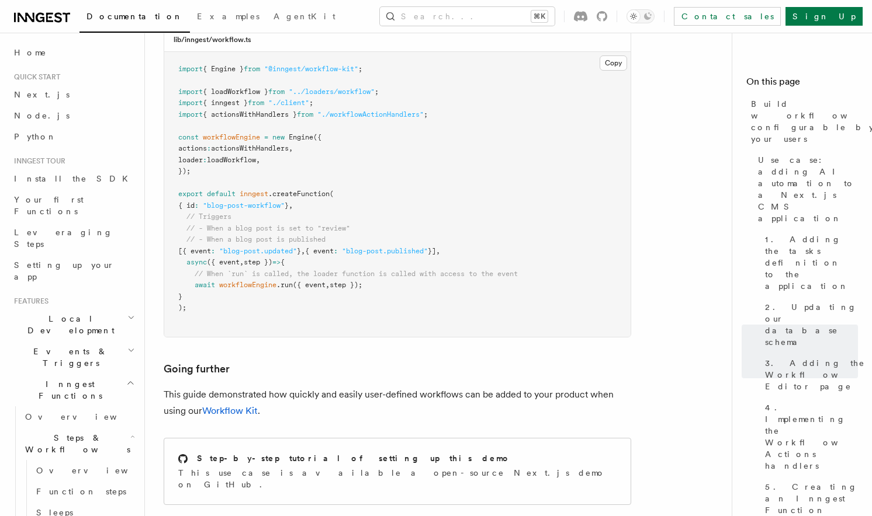
click at [126, 379] on icon "button" at bounding box center [130, 383] width 9 height 9
click at [126, 411] on icon "button" at bounding box center [130, 415] width 9 height 9
click at [58, 434] on span "Overview" at bounding box center [85, 438] width 120 height 9
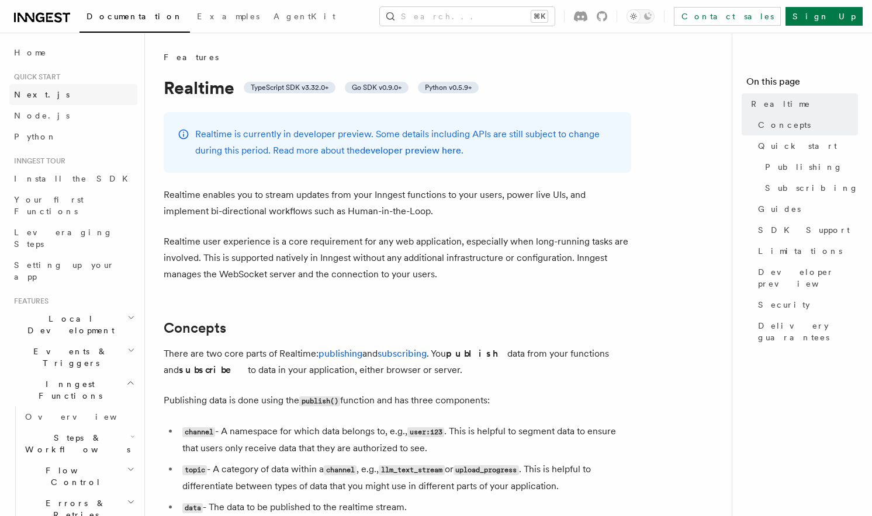
click at [33, 100] on link "Next.js" at bounding box center [73, 94] width 128 height 21
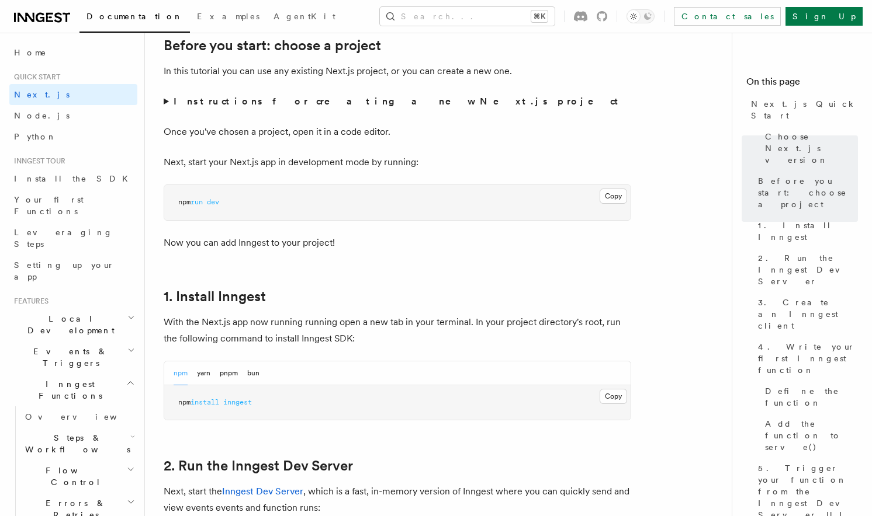
scroll to position [388, 0]
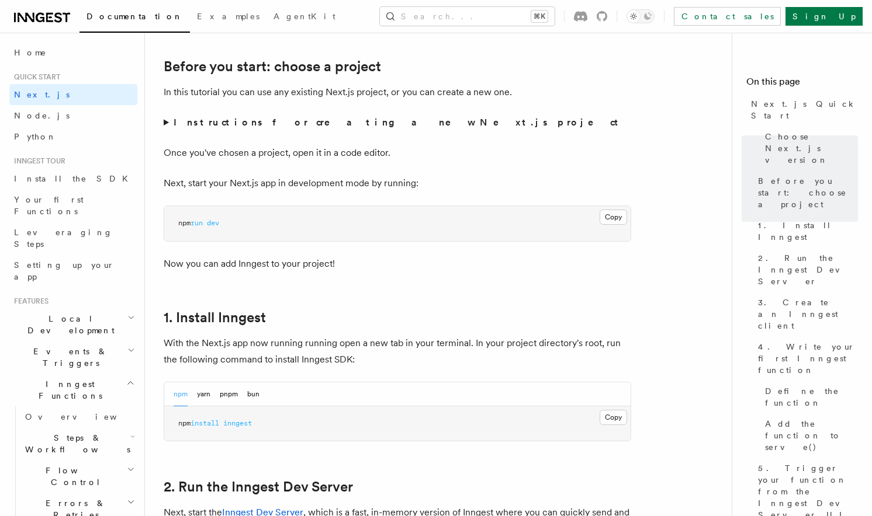
click at [165, 124] on summary "Instructions for creating a new Next.js project" at bounding box center [397, 123] width 467 height 16
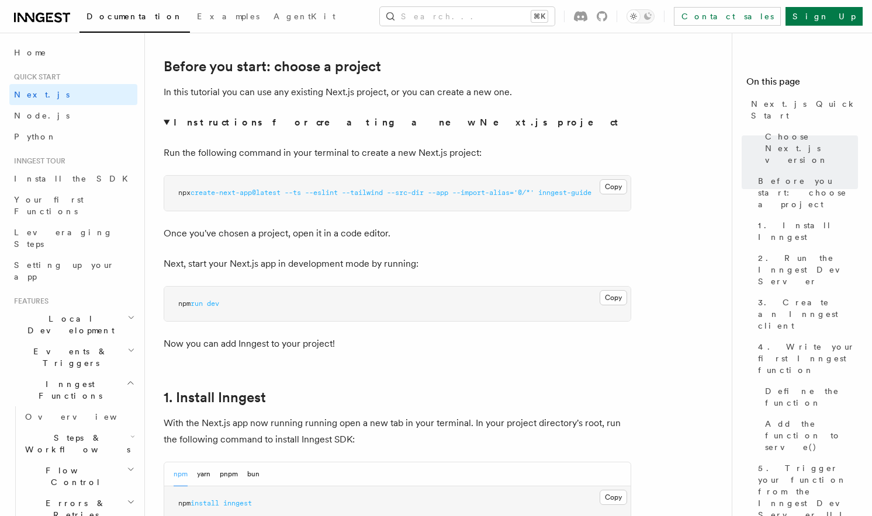
click at [165, 121] on summary "Instructions for creating a new Next.js project" at bounding box center [397, 123] width 467 height 16
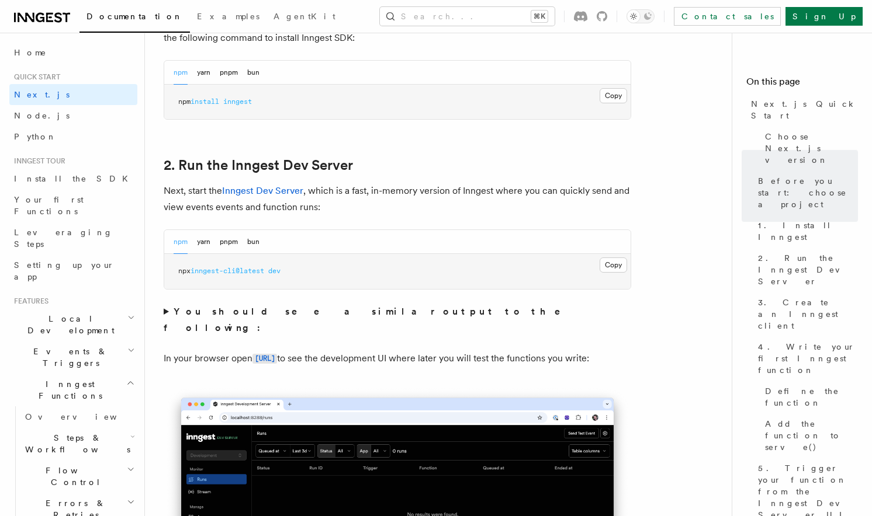
scroll to position [787, 0]
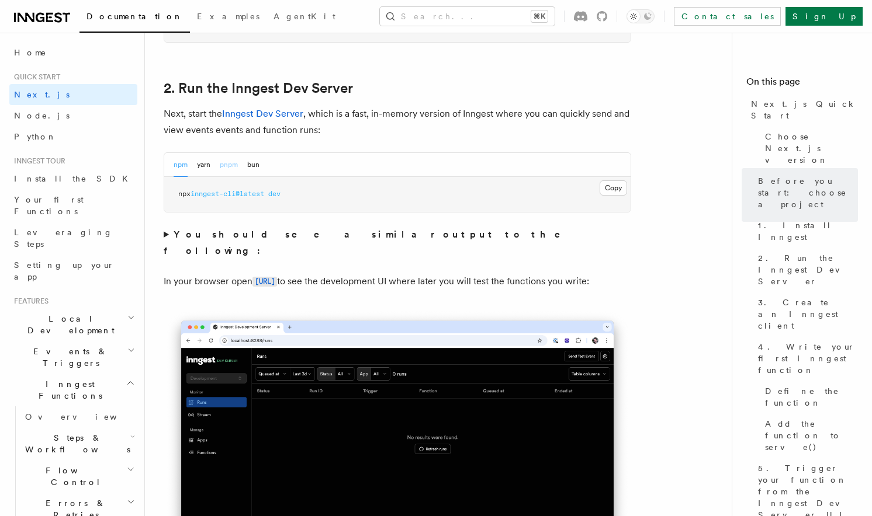
click at [234, 172] on button "pnpm" at bounding box center [229, 165] width 18 height 24
click at [164, 235] on summary "You should see a similar output to the following:" at bounding box center [397, 243] width 467 height 33
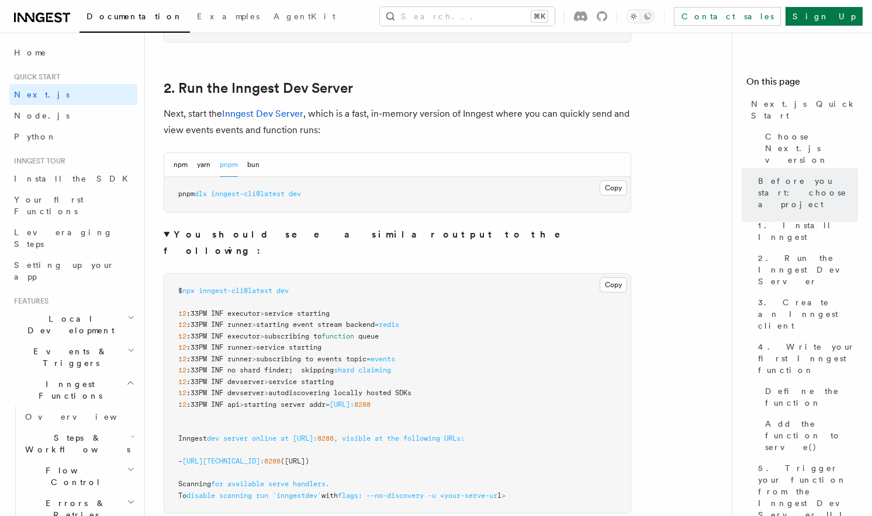
click at [166, 237] on summary "You should see a similar output to the following:" at bounding box center [397, 243] width 467 height 33
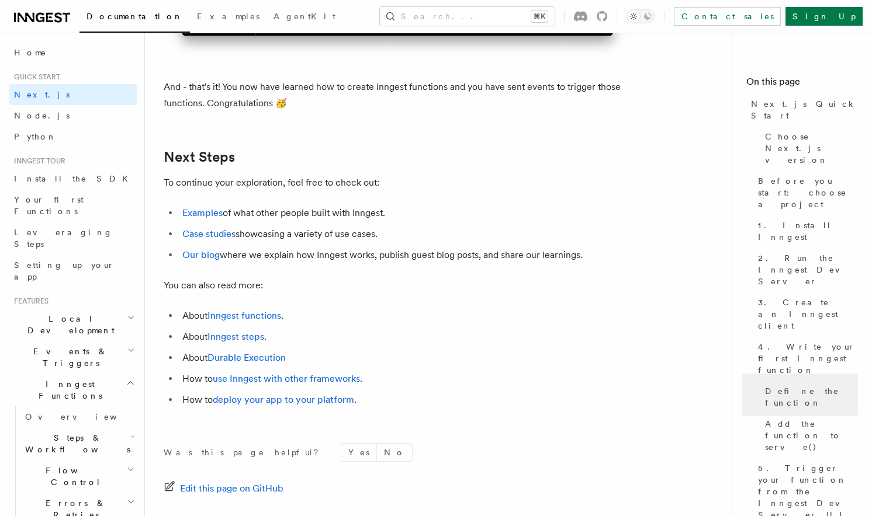
scroll to position [7353, 0]
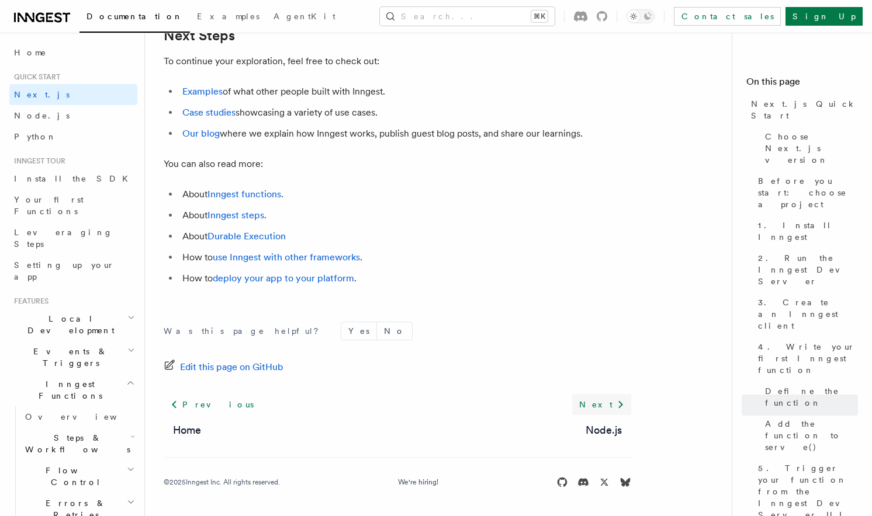
click at [615, 404] on icon at bounding box center [620, 405] width 14 height 14
